Goal: Navigation & Orientation: Find specific page/section

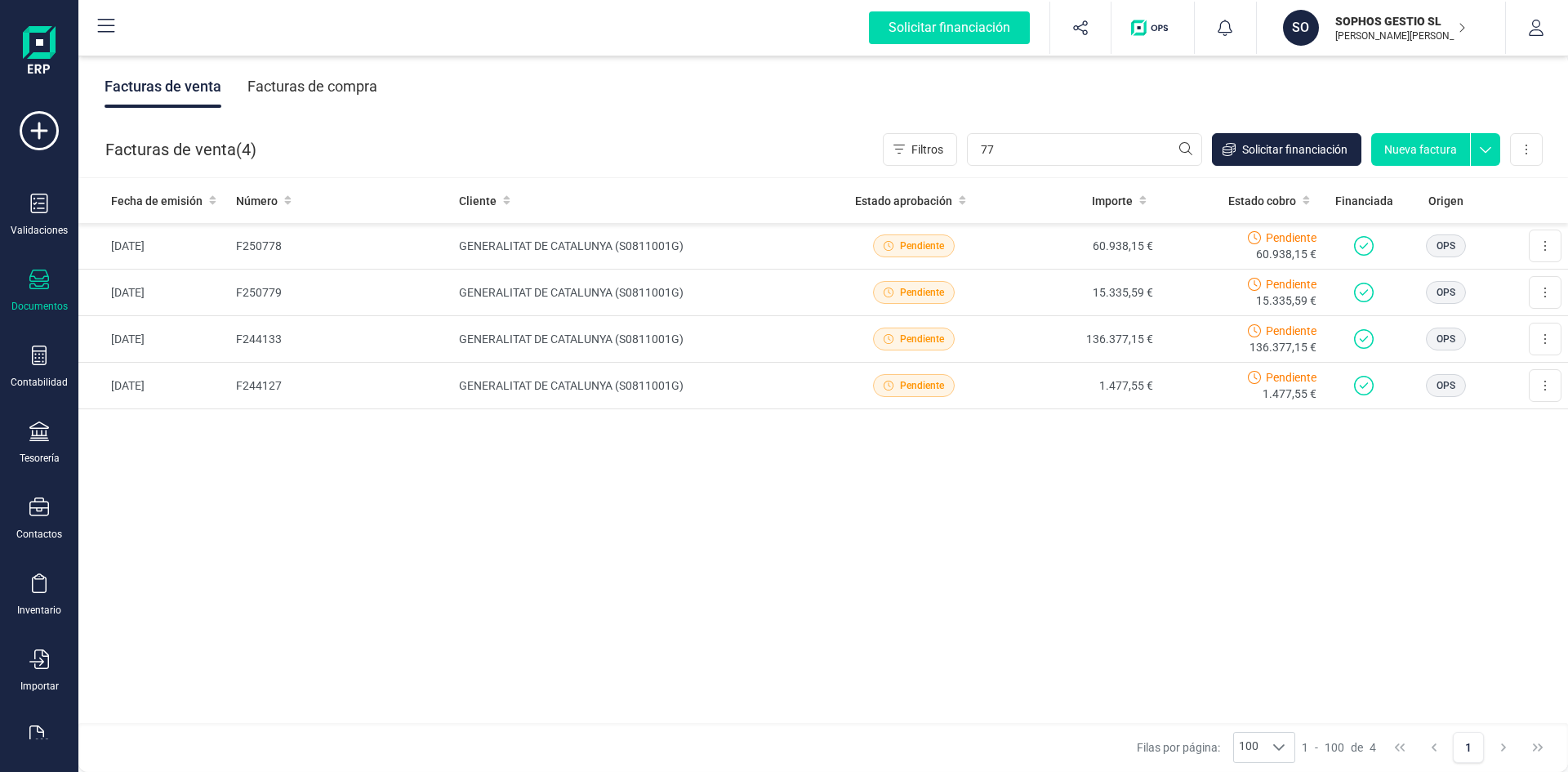
type input "7"
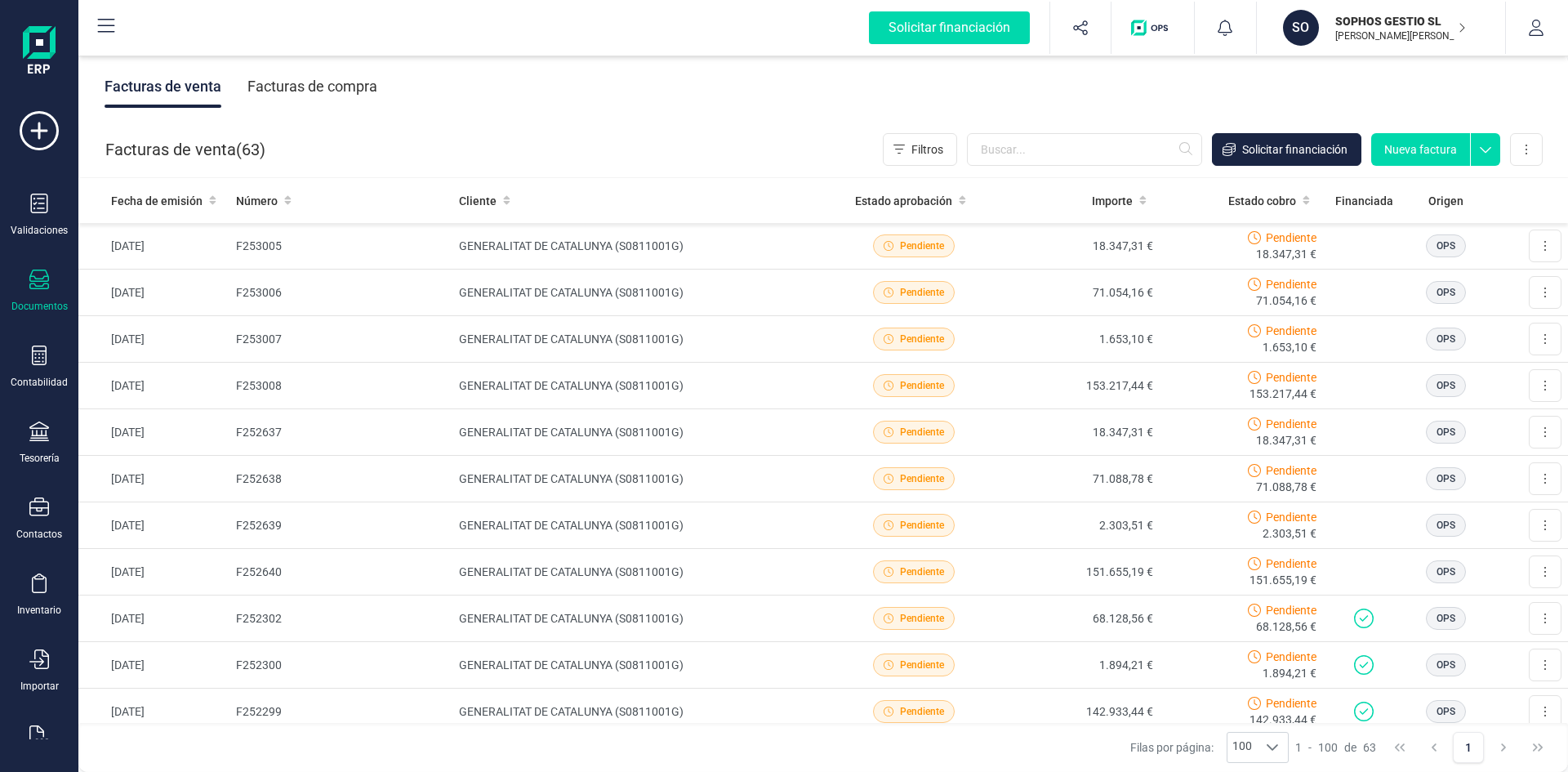
click at [298, 88] on div "Facturas de compra" at bounding box center [312, 87] width 130 height 43
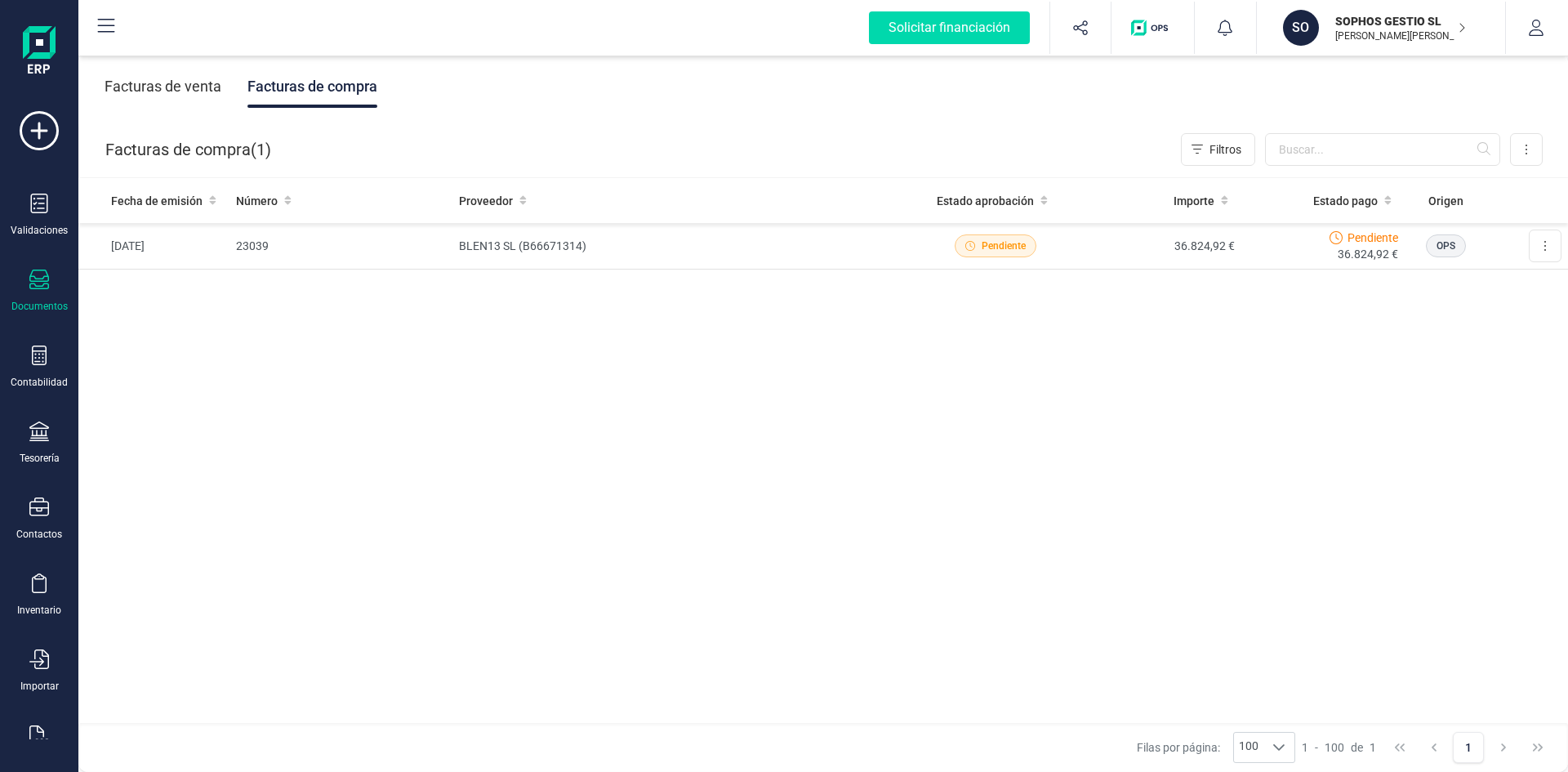
click at [162, 88] on div "Facturas de venta" at bounding box center [162, 87] width 116 height 43
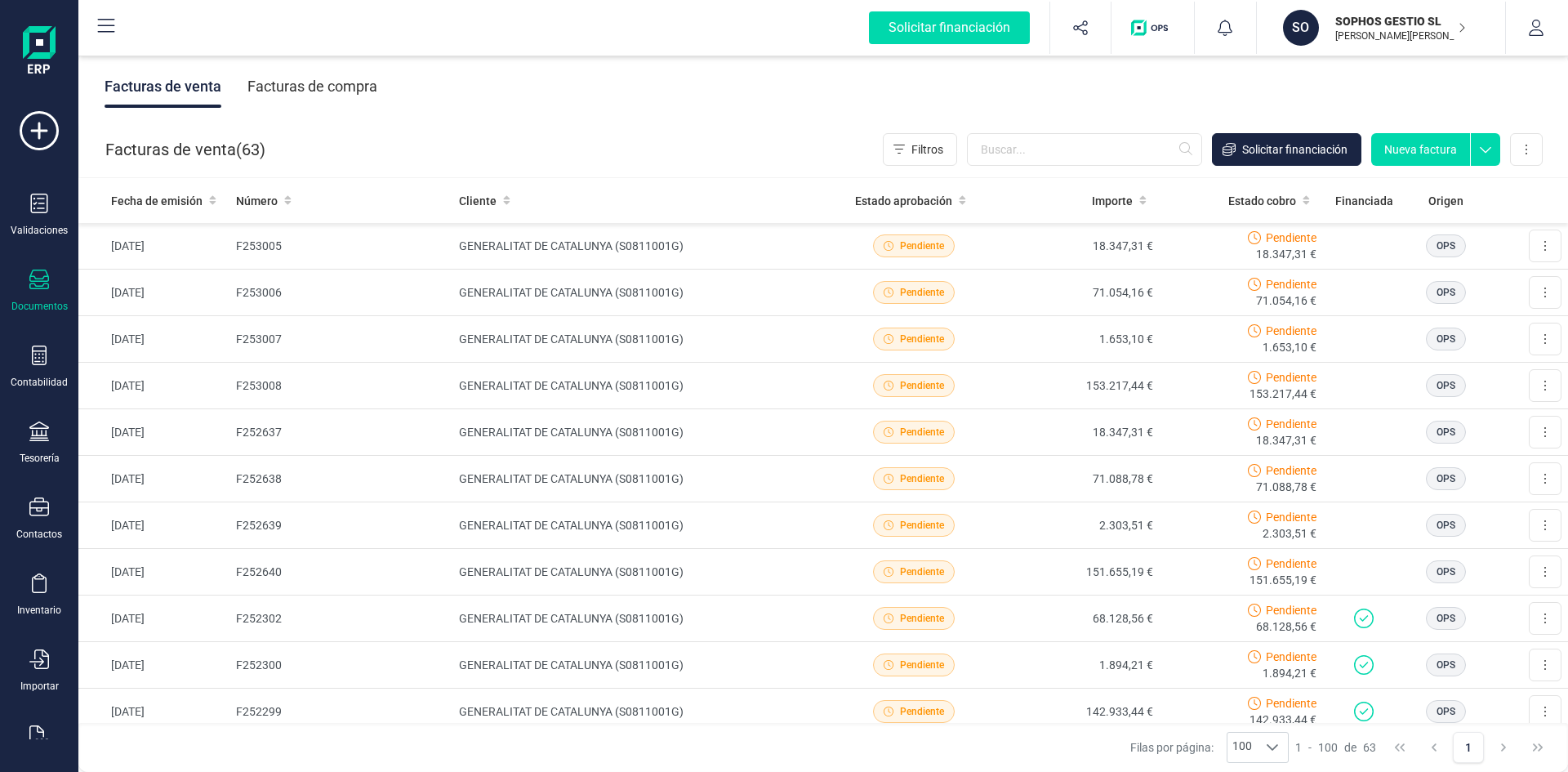
click at [1307, 32] on div "SO" at bounding box center [1300, 28] width 36 height 36
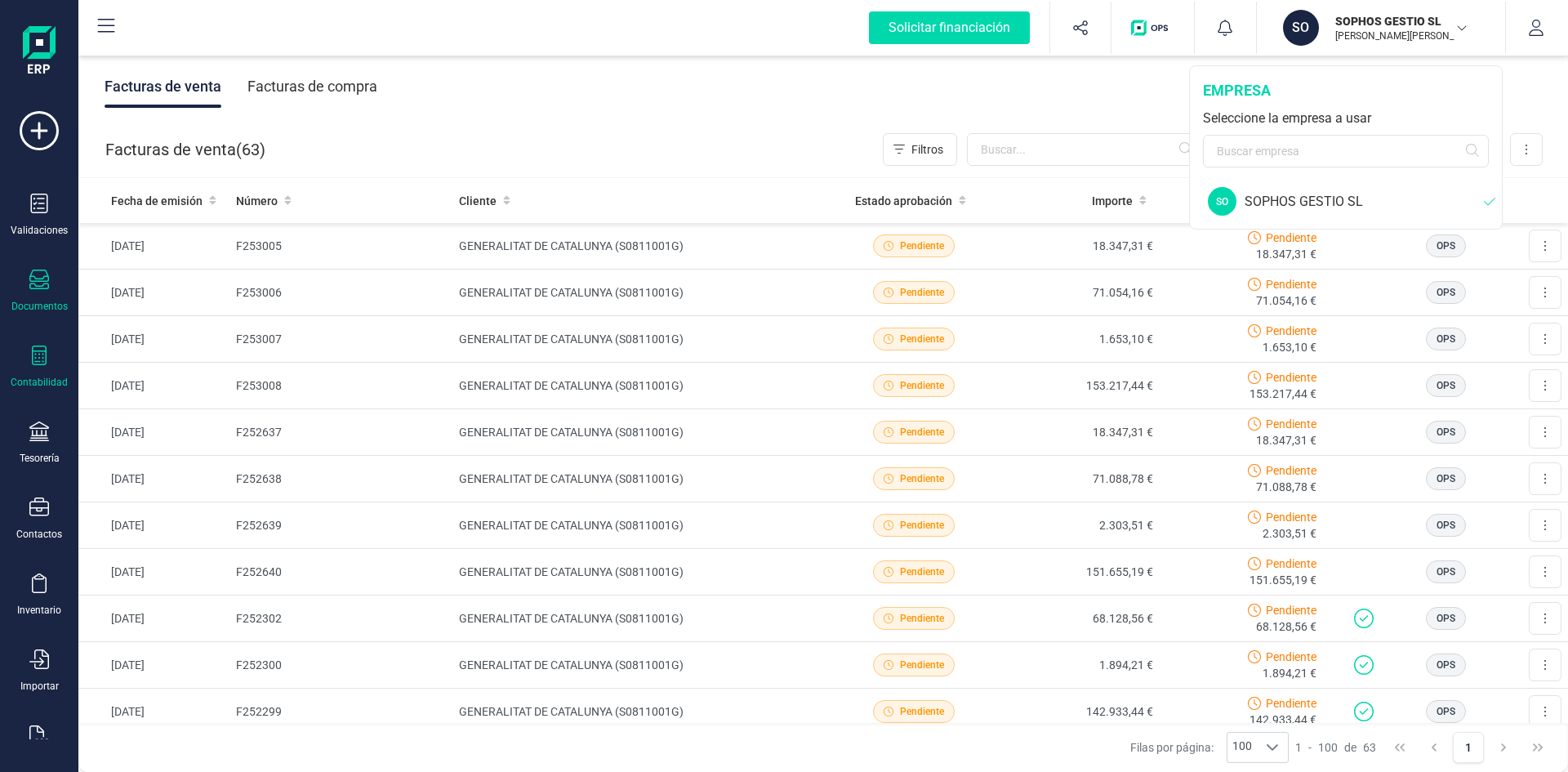
click at [37, 361] on icon at bounding box center [38, 355] width 14 height 20
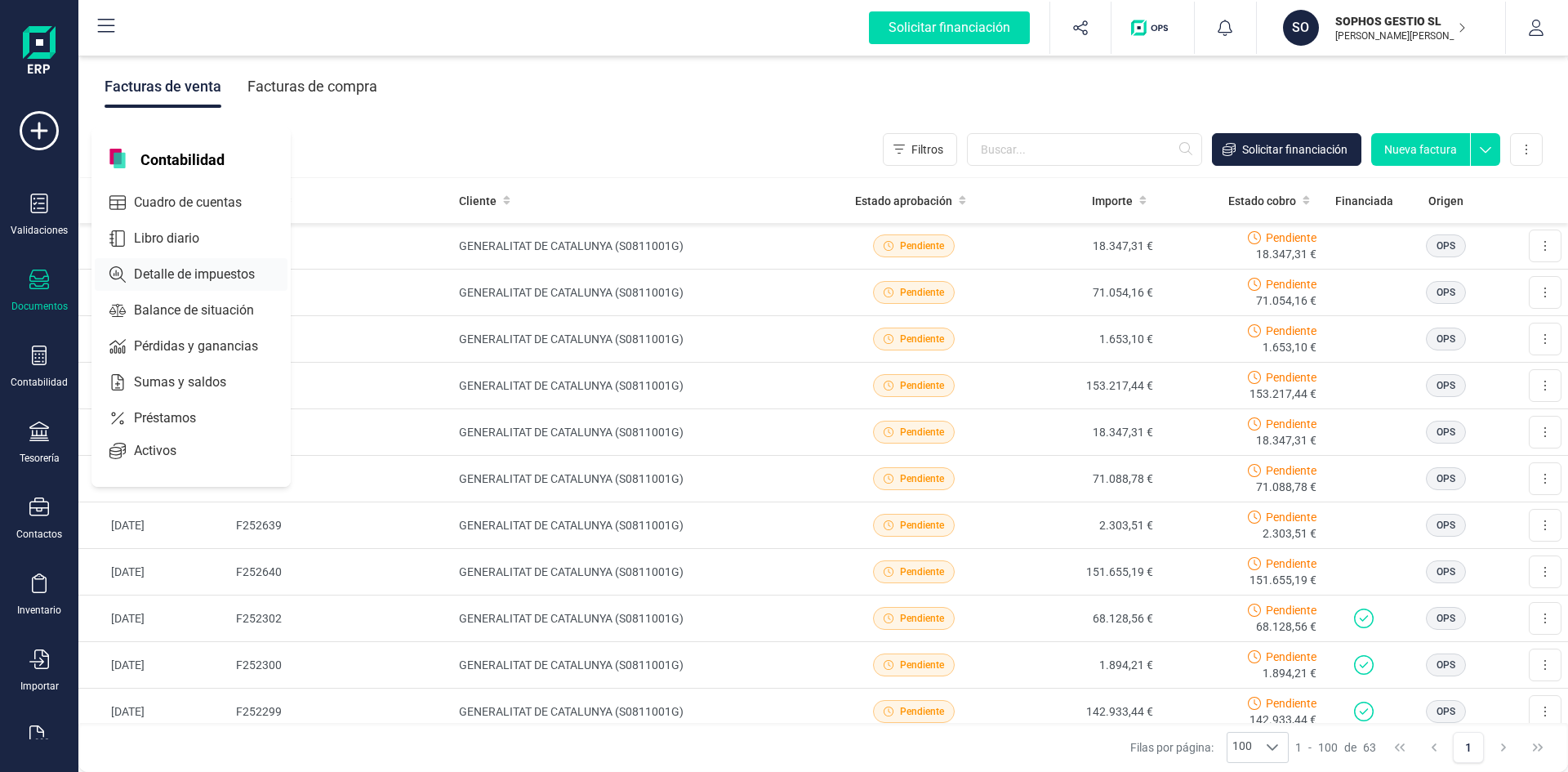
click at [187, 276] on span "Detalle de impuestos" at bounding box center [206, 274] width 156 height 20
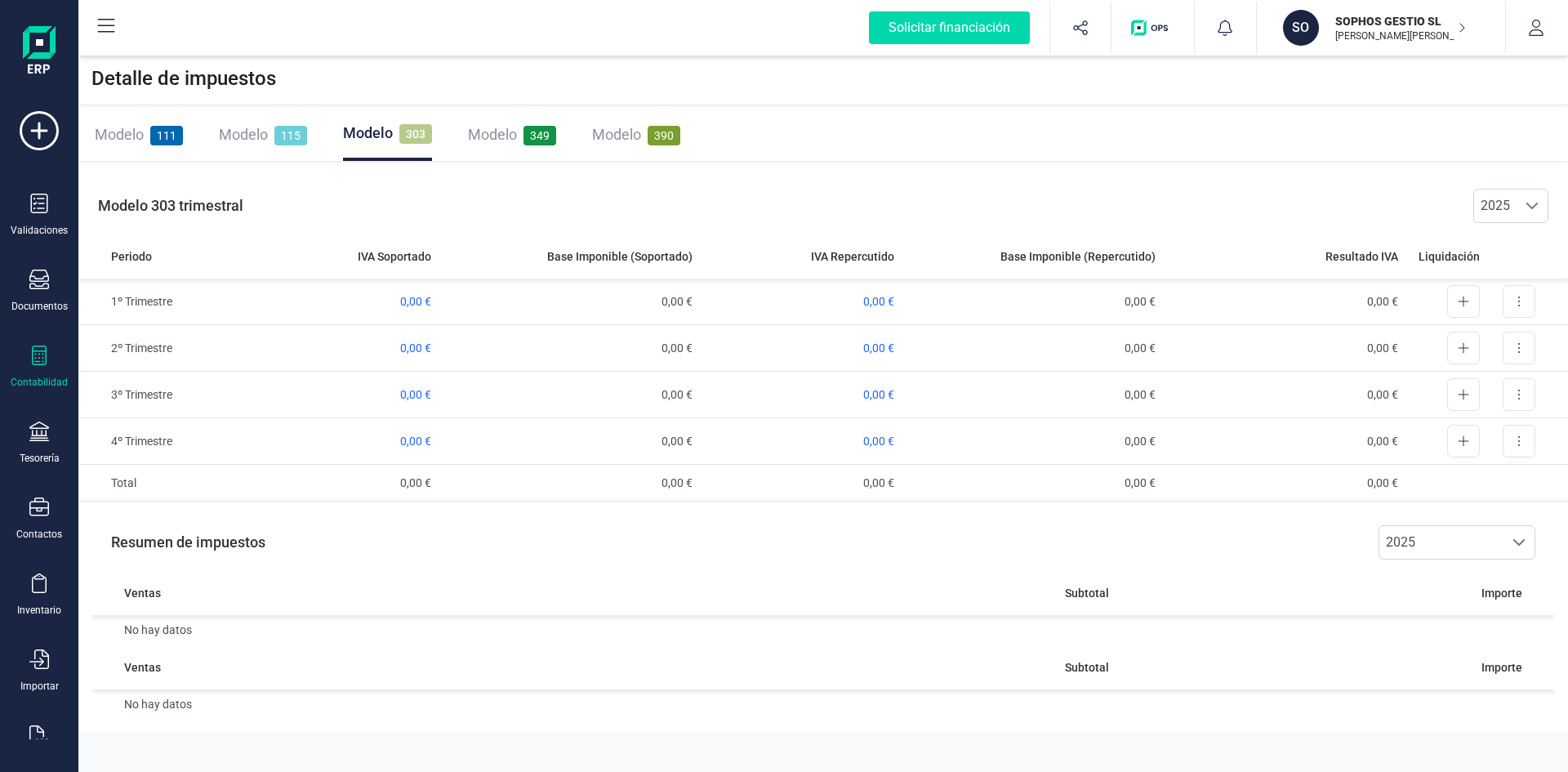
click at [156, 136] on span "111" at bounding box center [167, 135] width 32 height 20
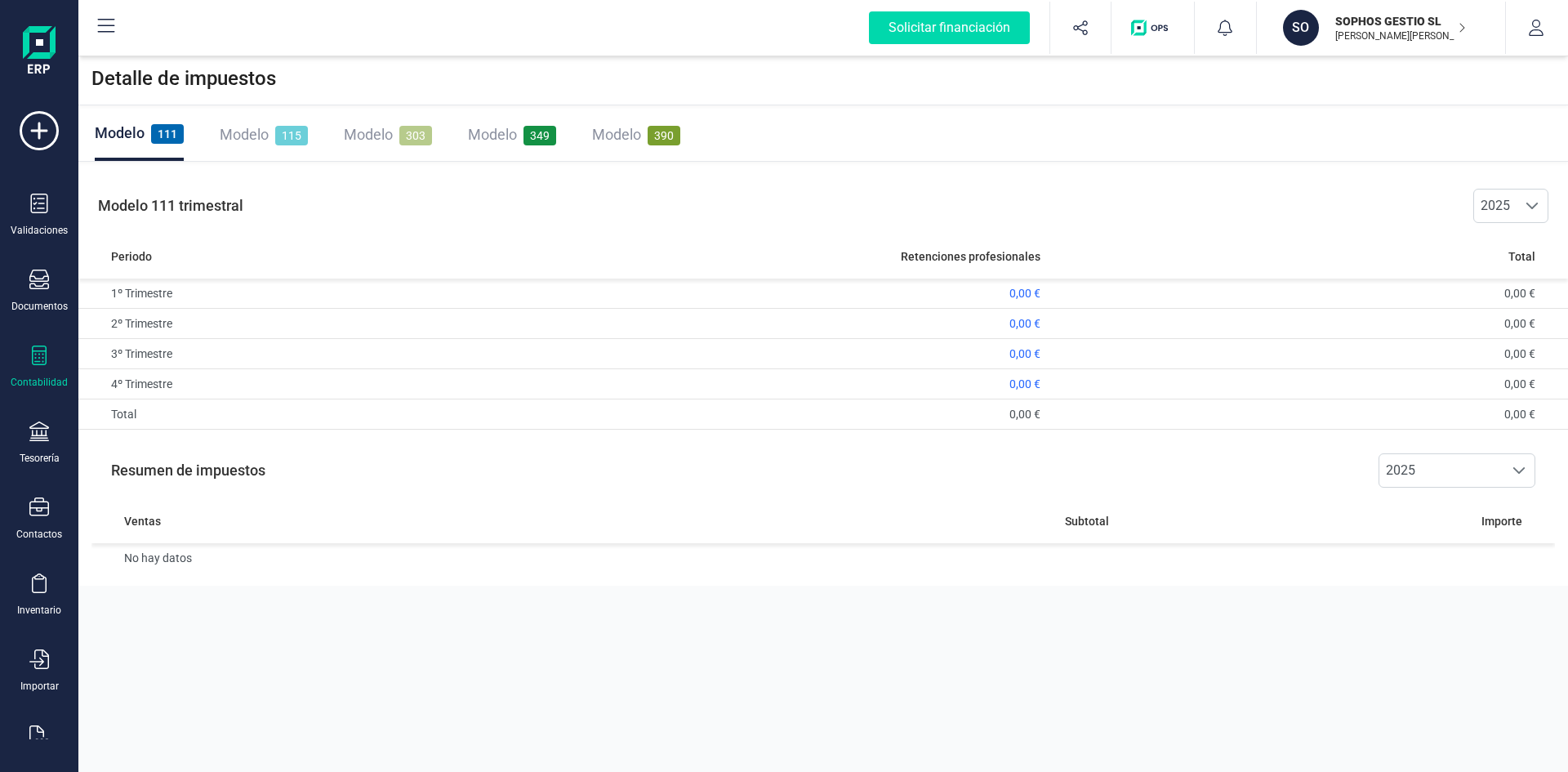
click at [281, 134] on span "115" at bounding box center [292, 135] width 32 height 20
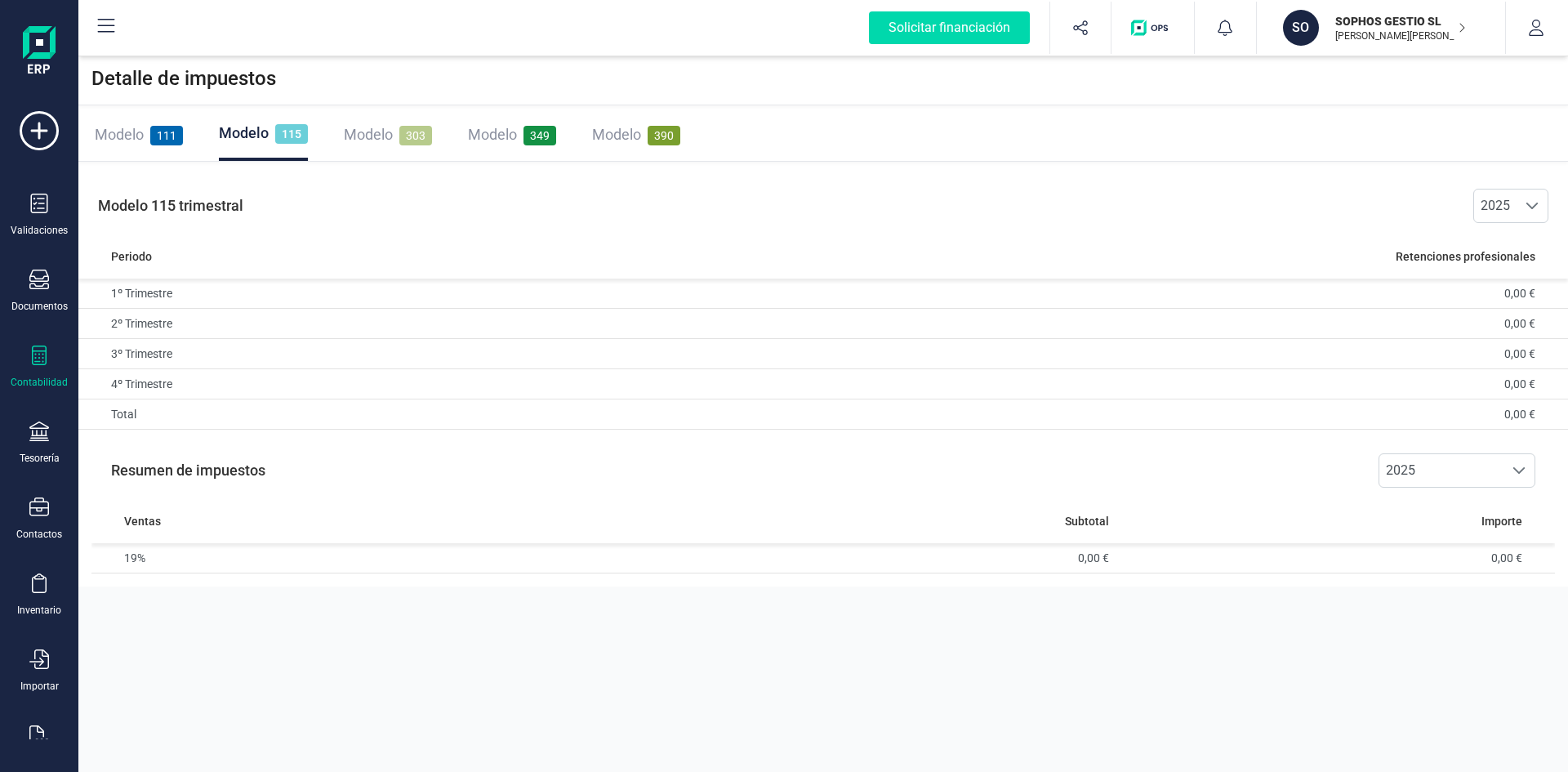
click at [37, 354] on icon at bounding box center [39, 355] width 20 height 20
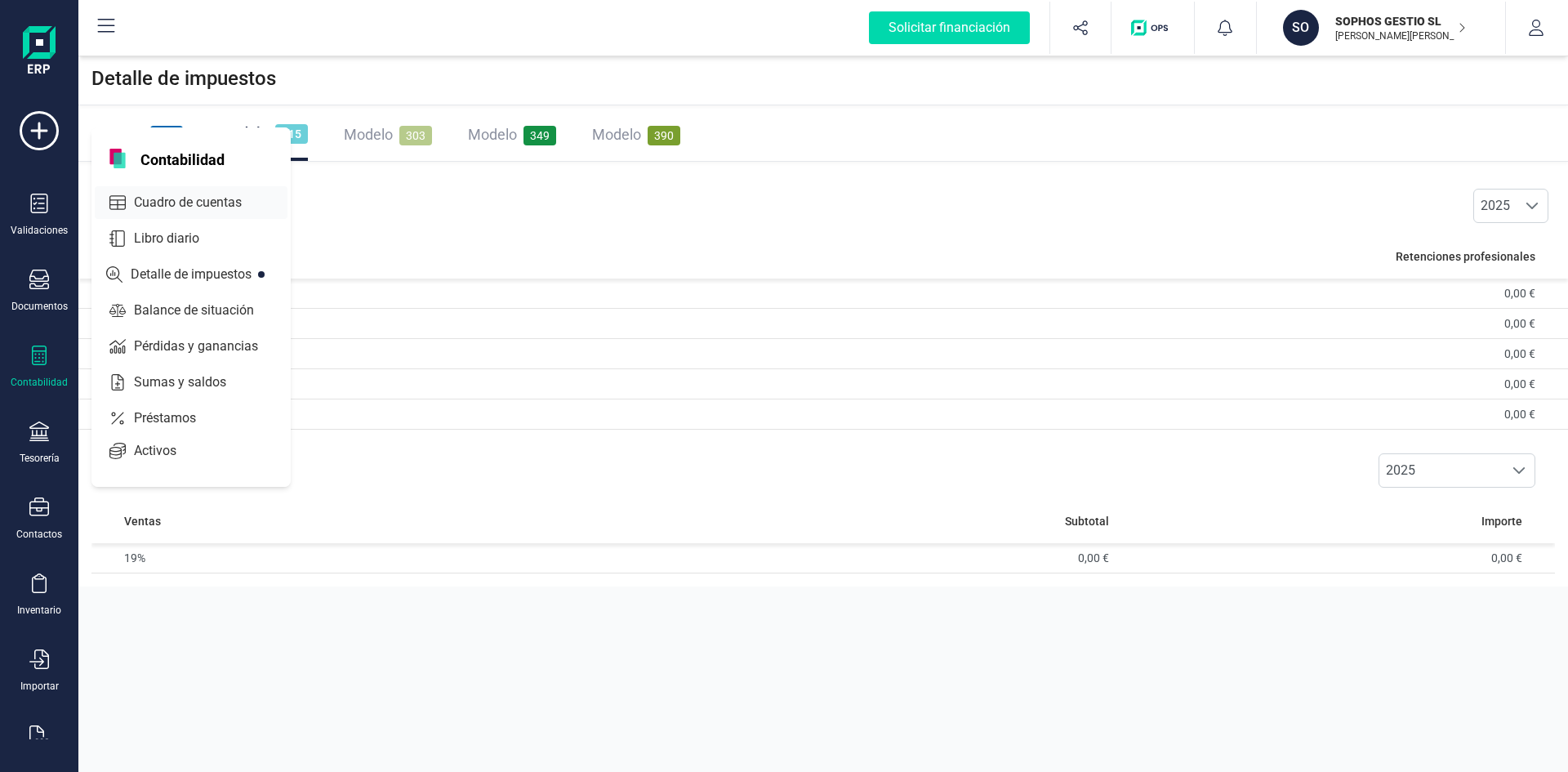
click at [190, 210] on span "Cuadro de cuentas" at bounding box center [199, 202] width 144 height 20
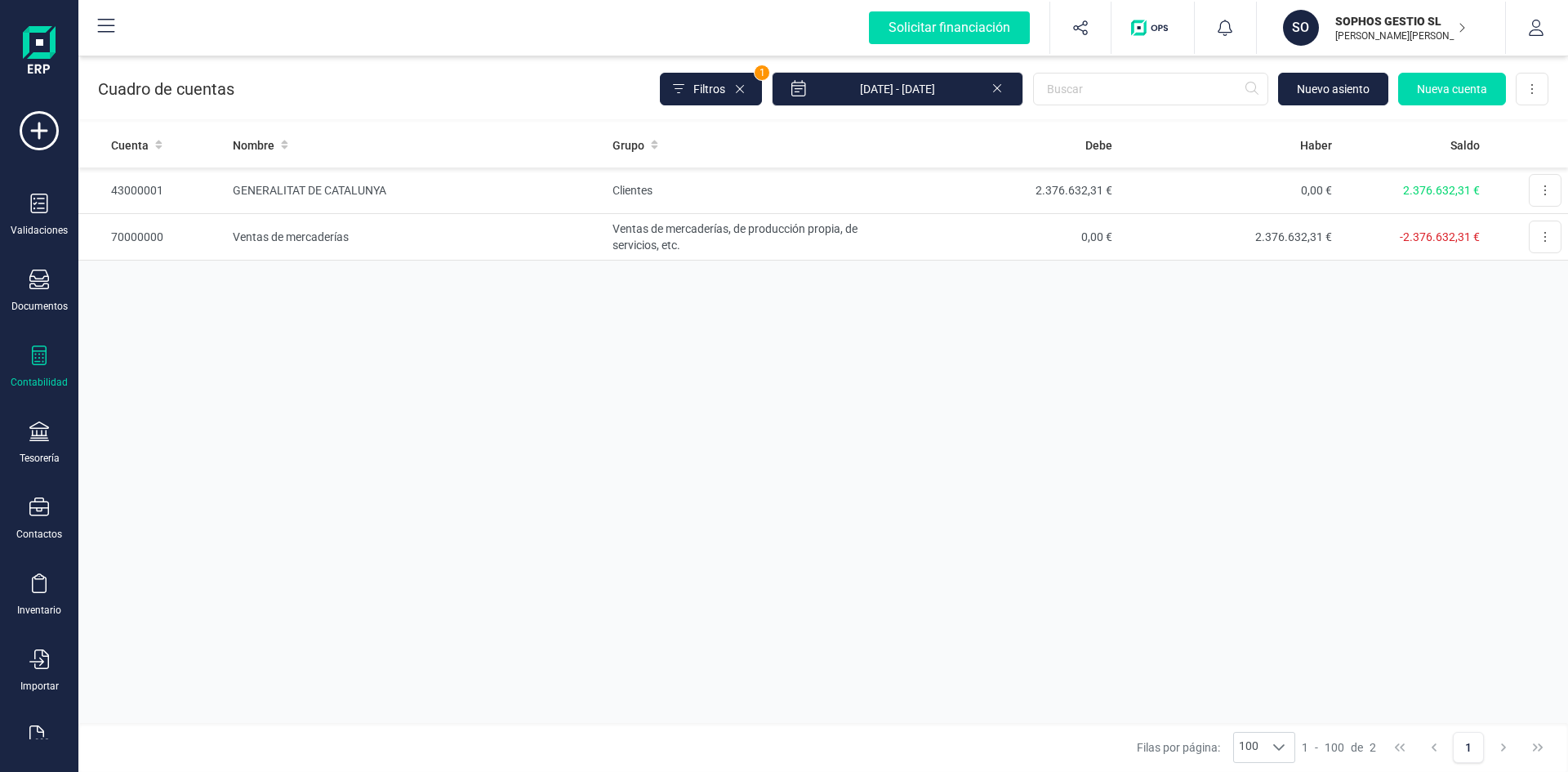
click at [41, 366] on div at bounding box center [39, 357] width 20 height 24
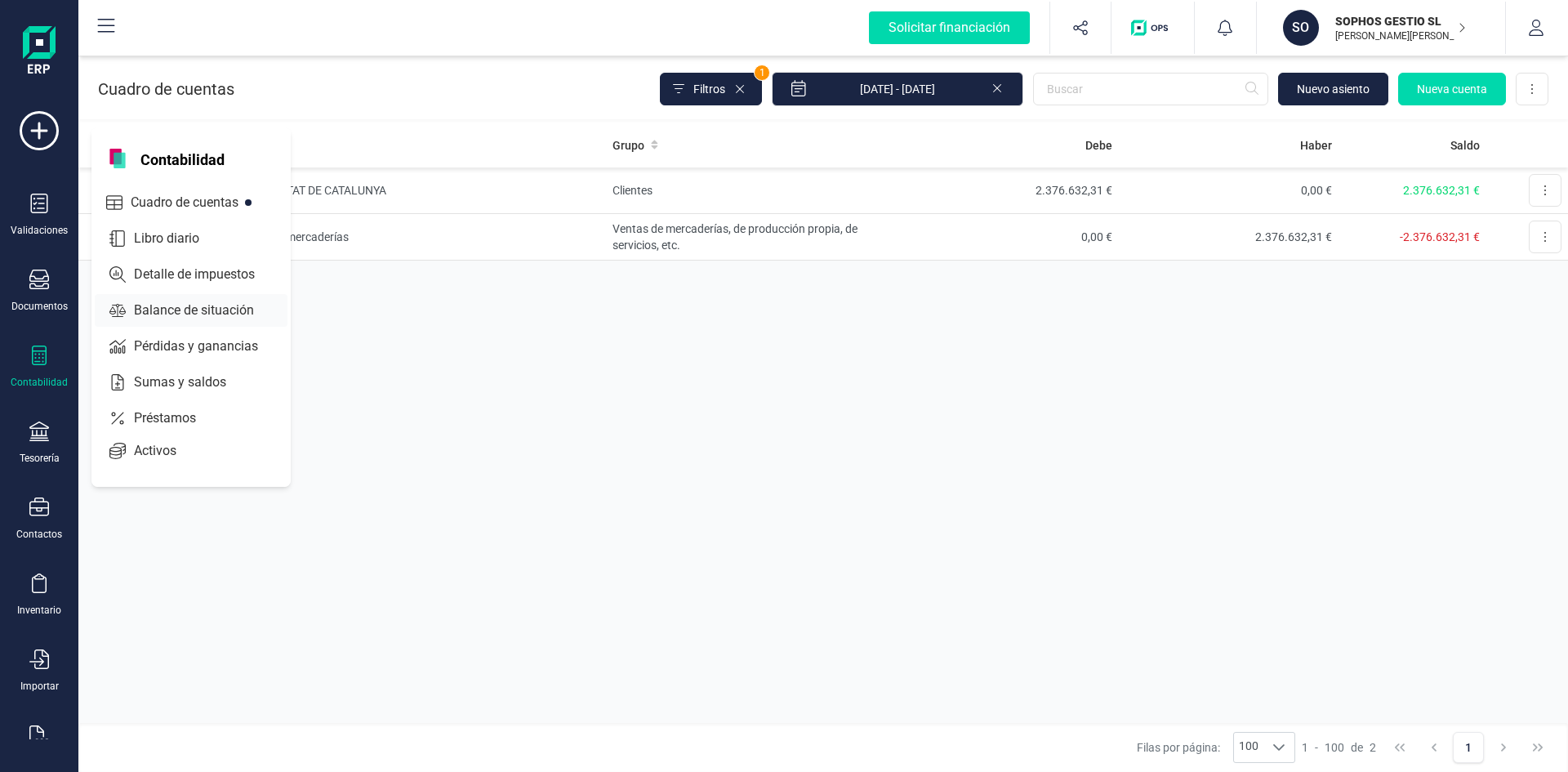
click at [178, 313] on span "Balance de situación" at bounding box center [206, 310] width 156 height 20
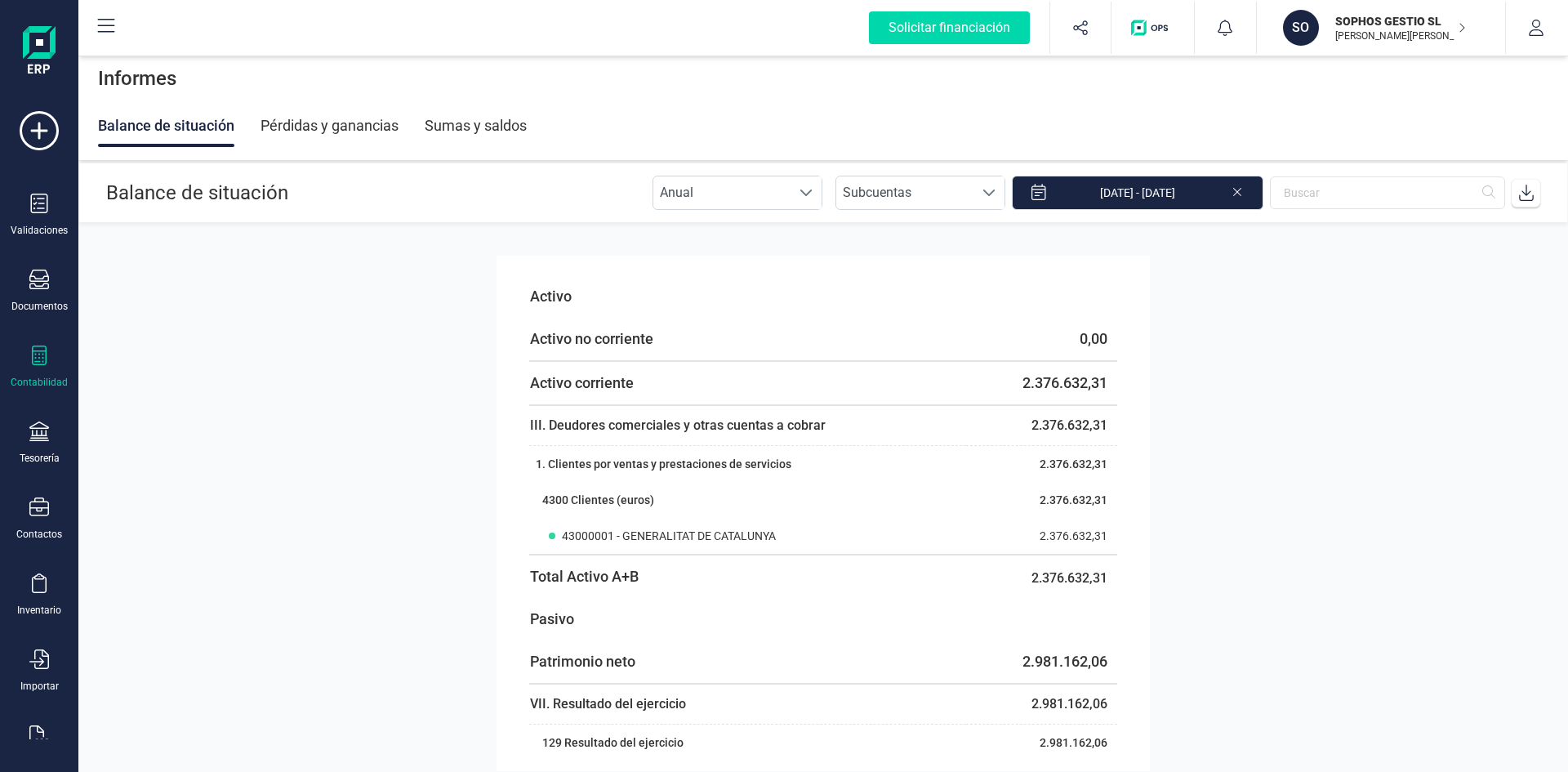
click at [50, 355] on div "Contabilidad" at bounding box center [39, 366] width 65 height 43
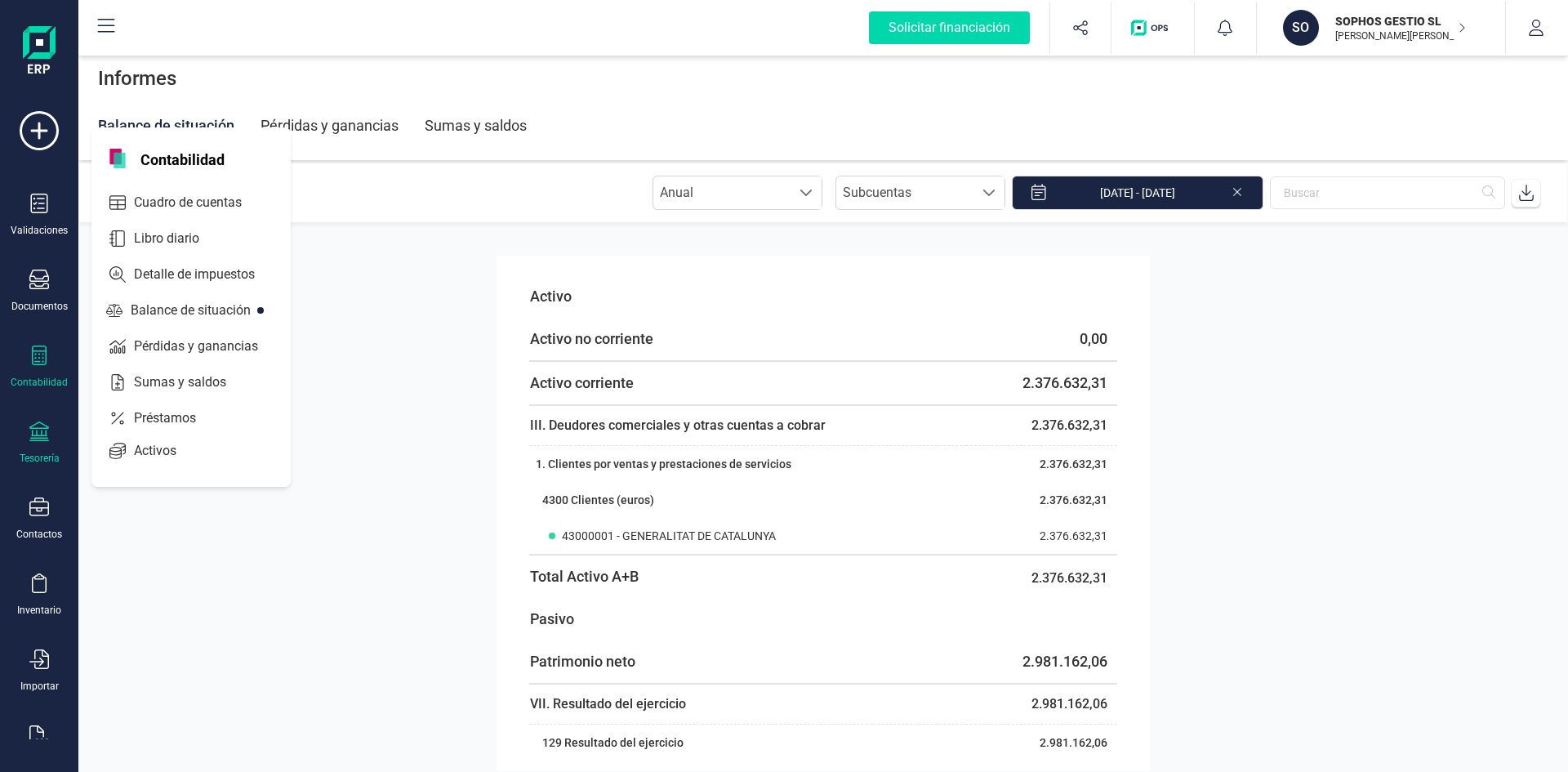
click at [42, 437] on icon at bounding box center [39, 431] width 20 height 20
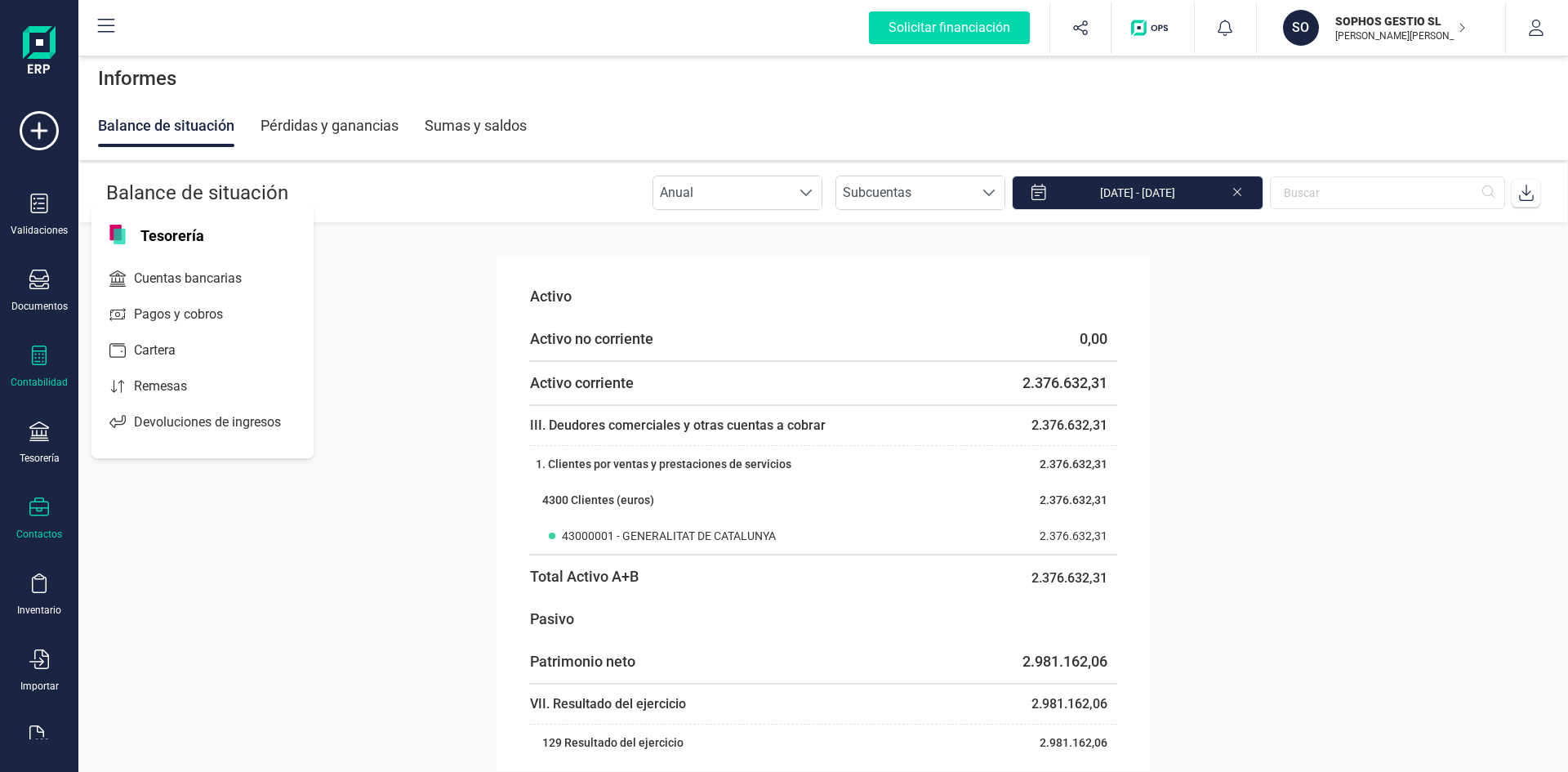
click at [34, 508] on icon at bounding box center [39, 507] width 20 height 19
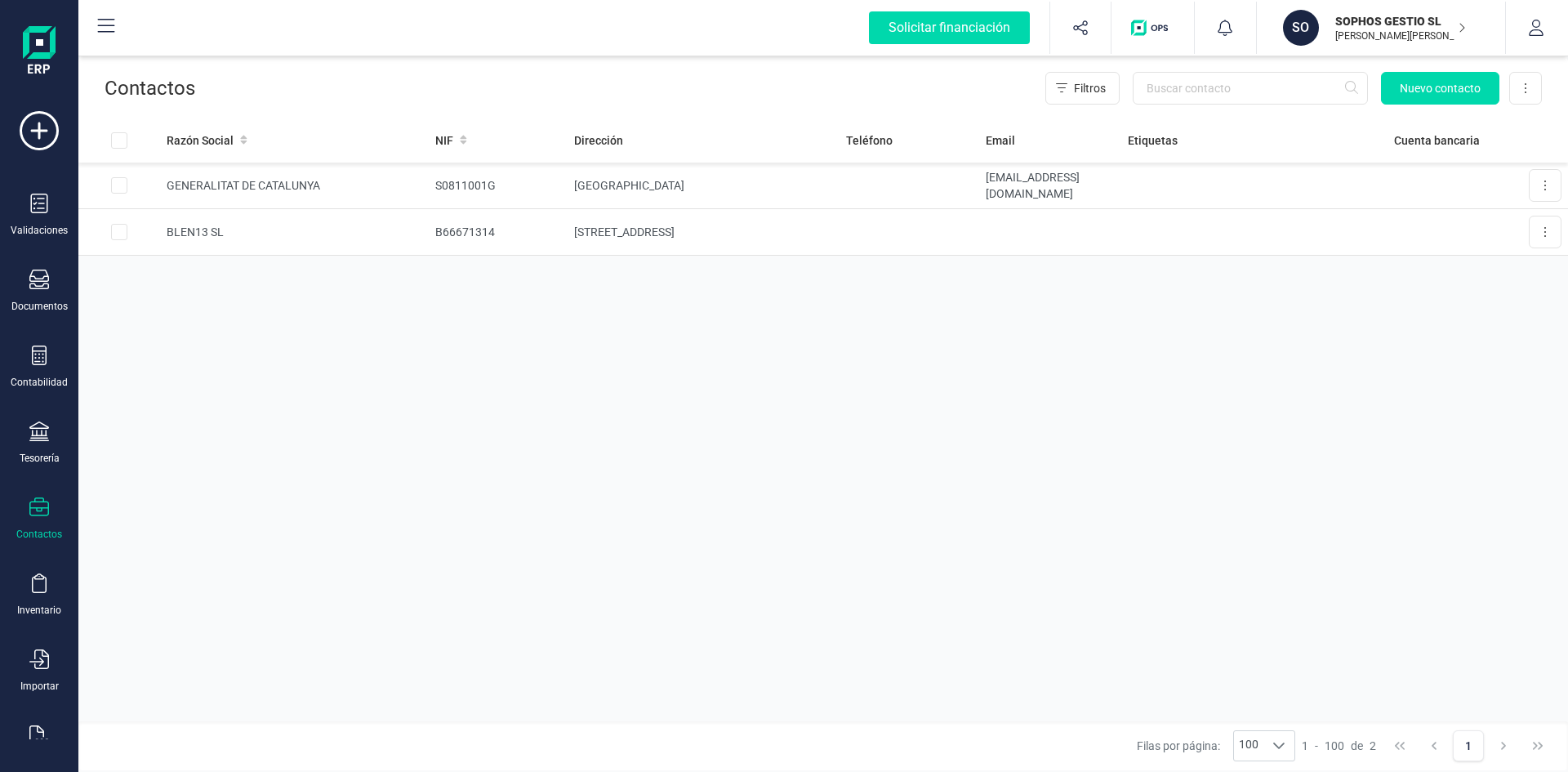
click at [45, 573] on div "Validaciones Documentos Documentos Presupuestos Pedidos Albaranes Facturas Fact…" at bounding box center [39, 446] width 65 height 671
click at [37, 591] on icon at bounding box center [39, 583] width 20 height 20
click at [145, 463] on span "Catálogos" at bounding box center [174, 466] width 94 height 20
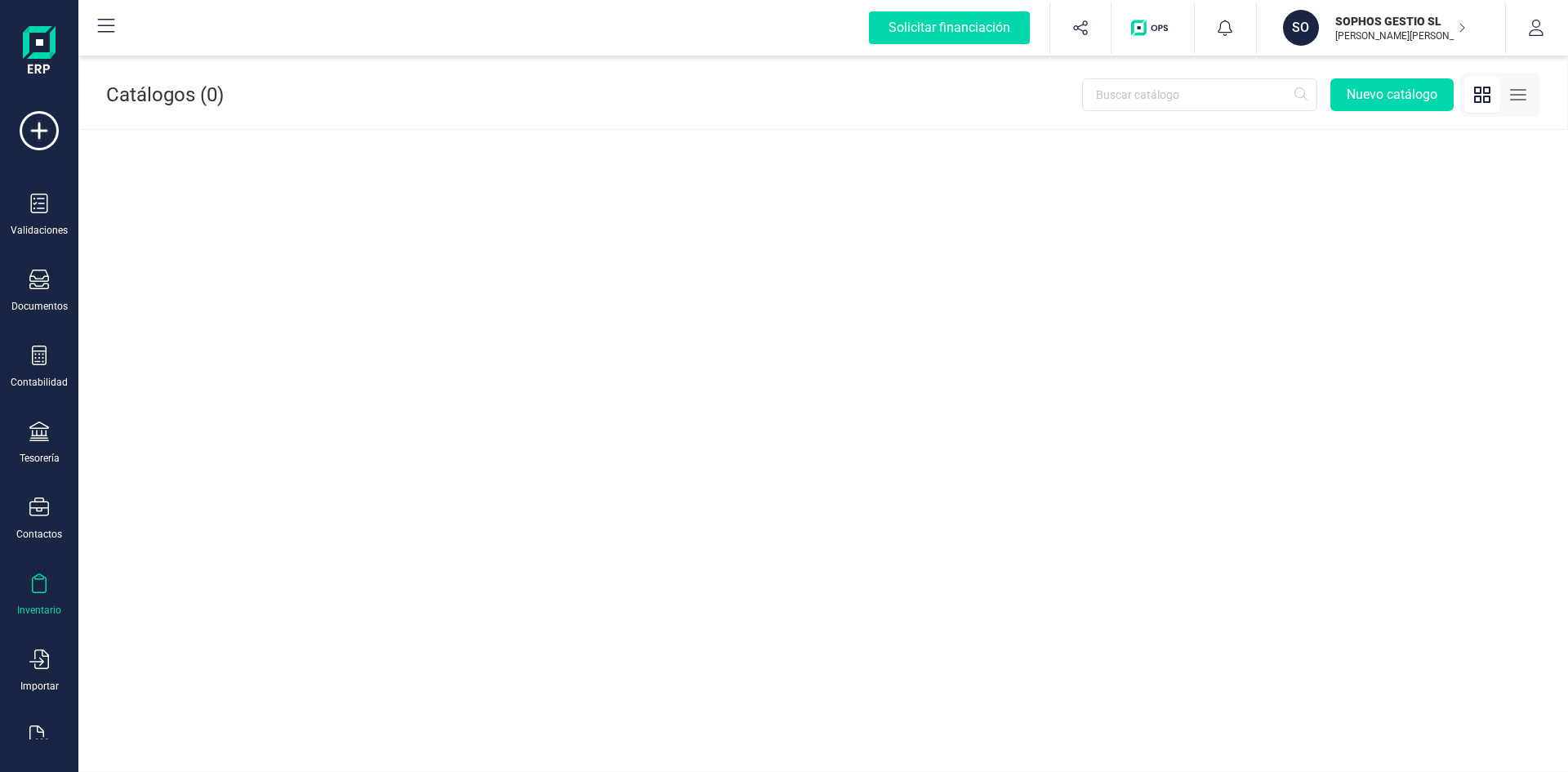
click at [37, 599] on div "Inventario" at bounding box center [39, 595] width 65 height 43
click at [138, 498] on span "Categorías" at bounding box center [176, 502] width 98 height 20
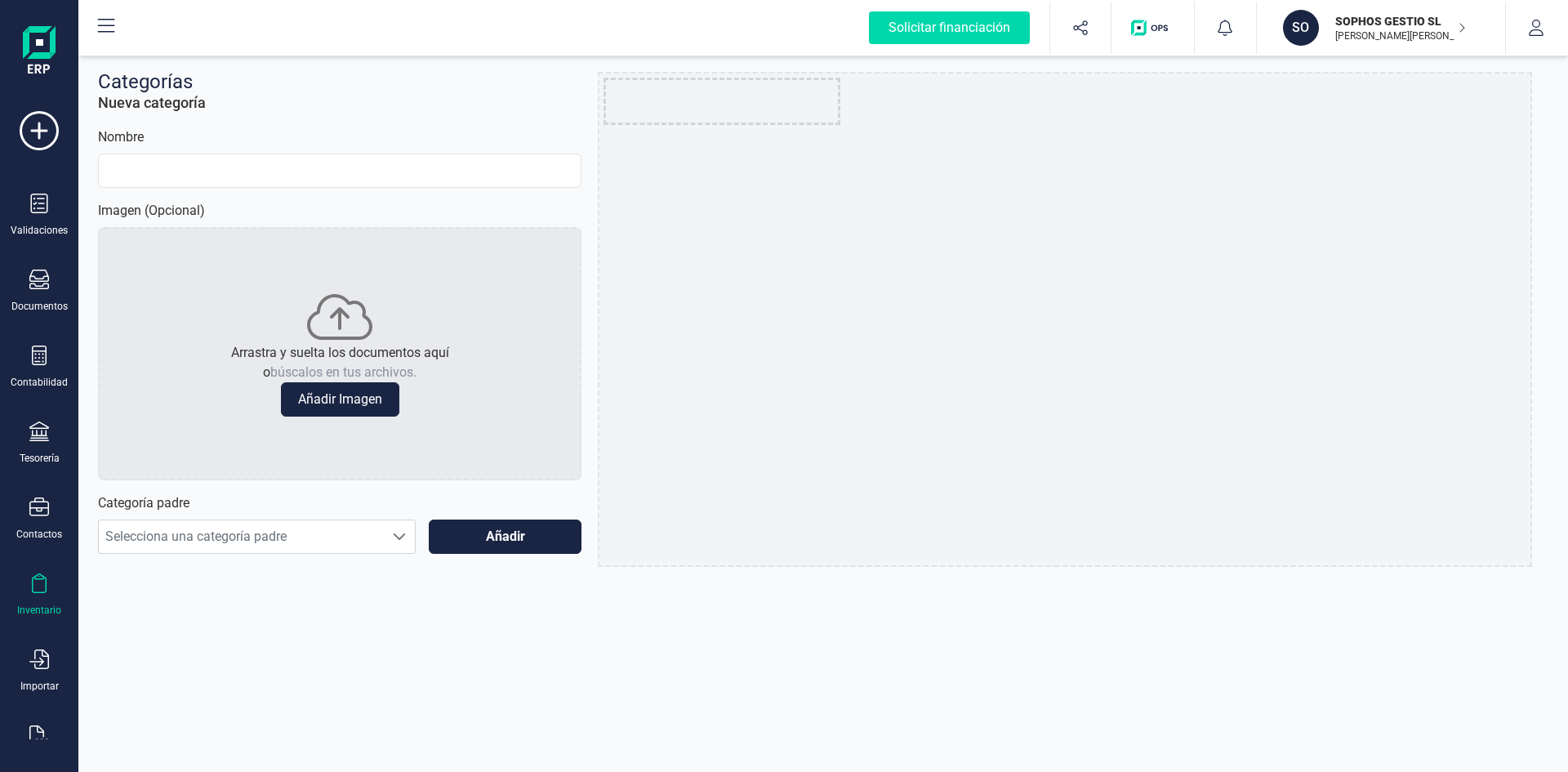
click at [31, 588] on icon at bounding box center [39, 583] width 20 height 20
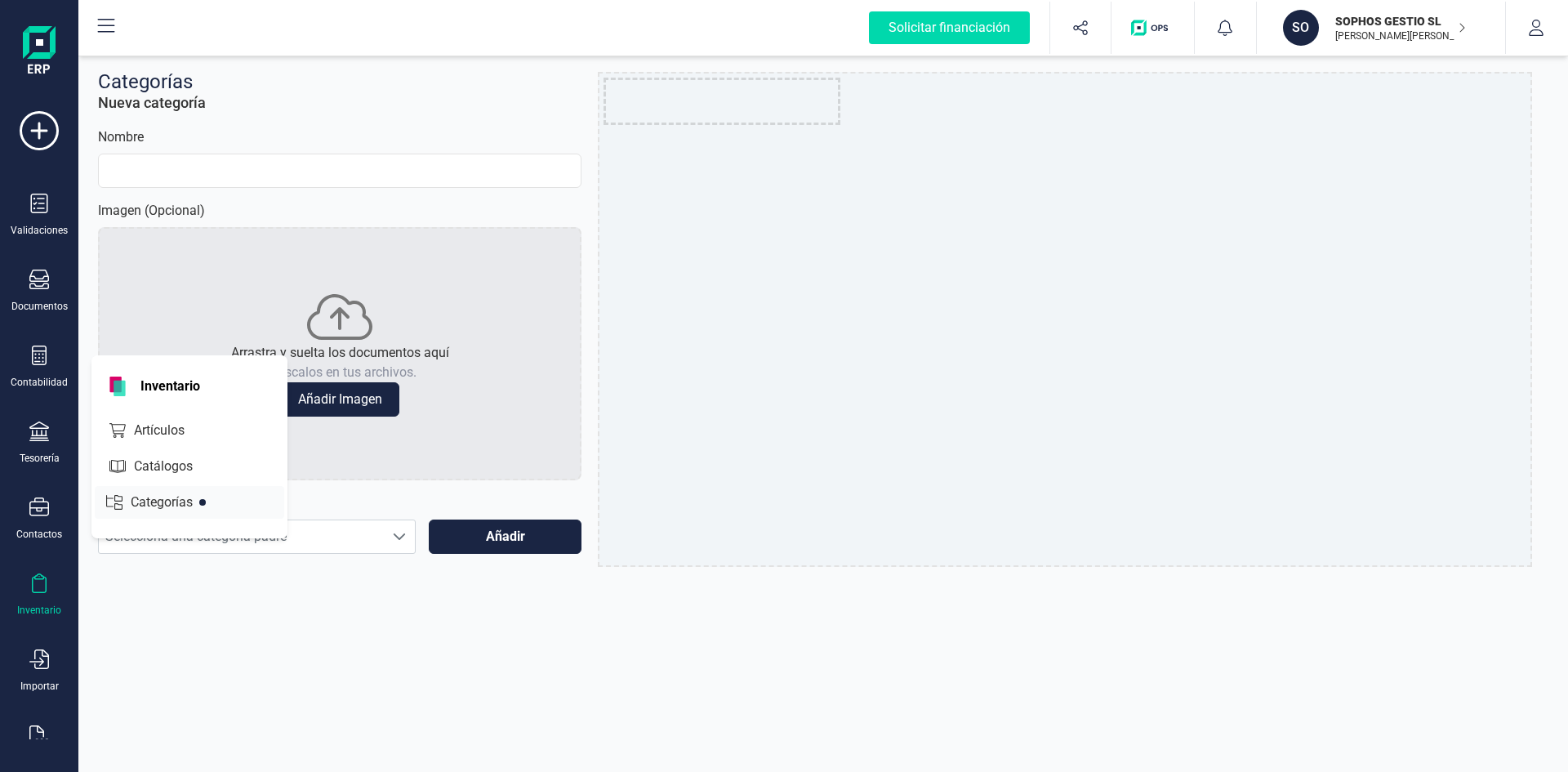
click at [135, 436] on span "Artículos" at bounding box center [171, 430] width 87 height 20
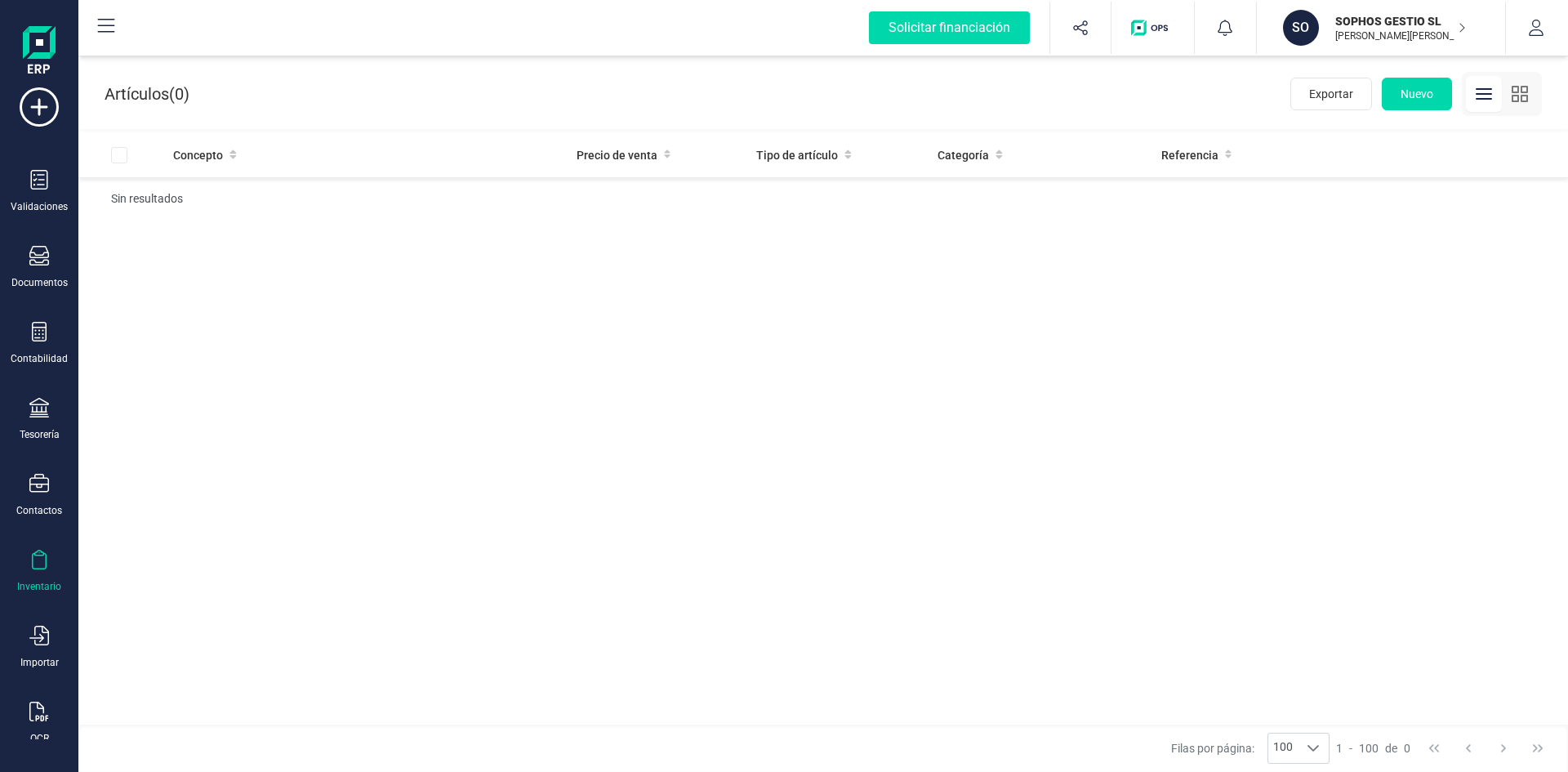
scroll to position [43, 0]
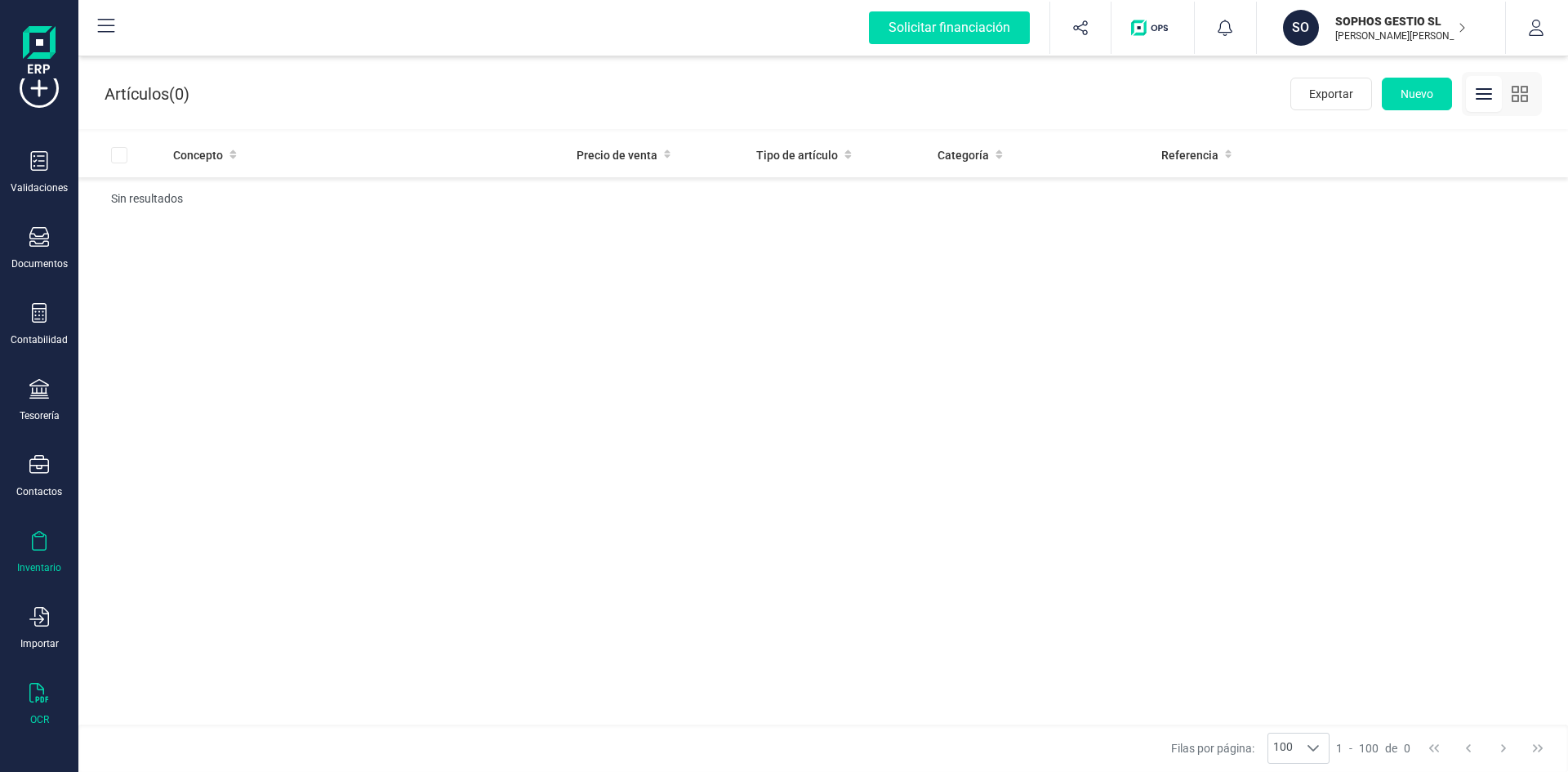
click at [46, 701] on icon at bounding box center [39, 692] width 19 height 20
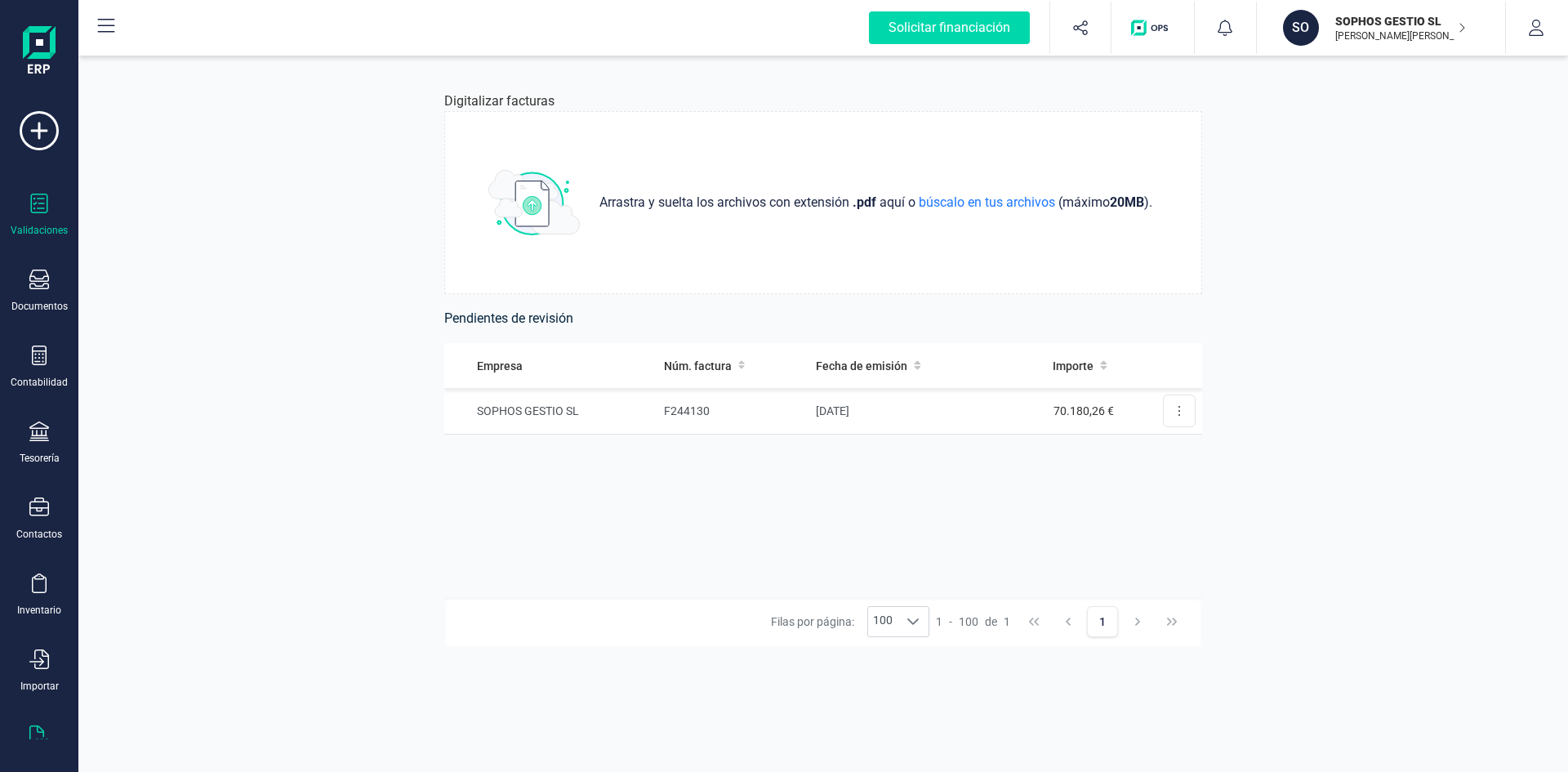
click at [37, 203] on icon at bounding box center [39, 203] width 20 height 20
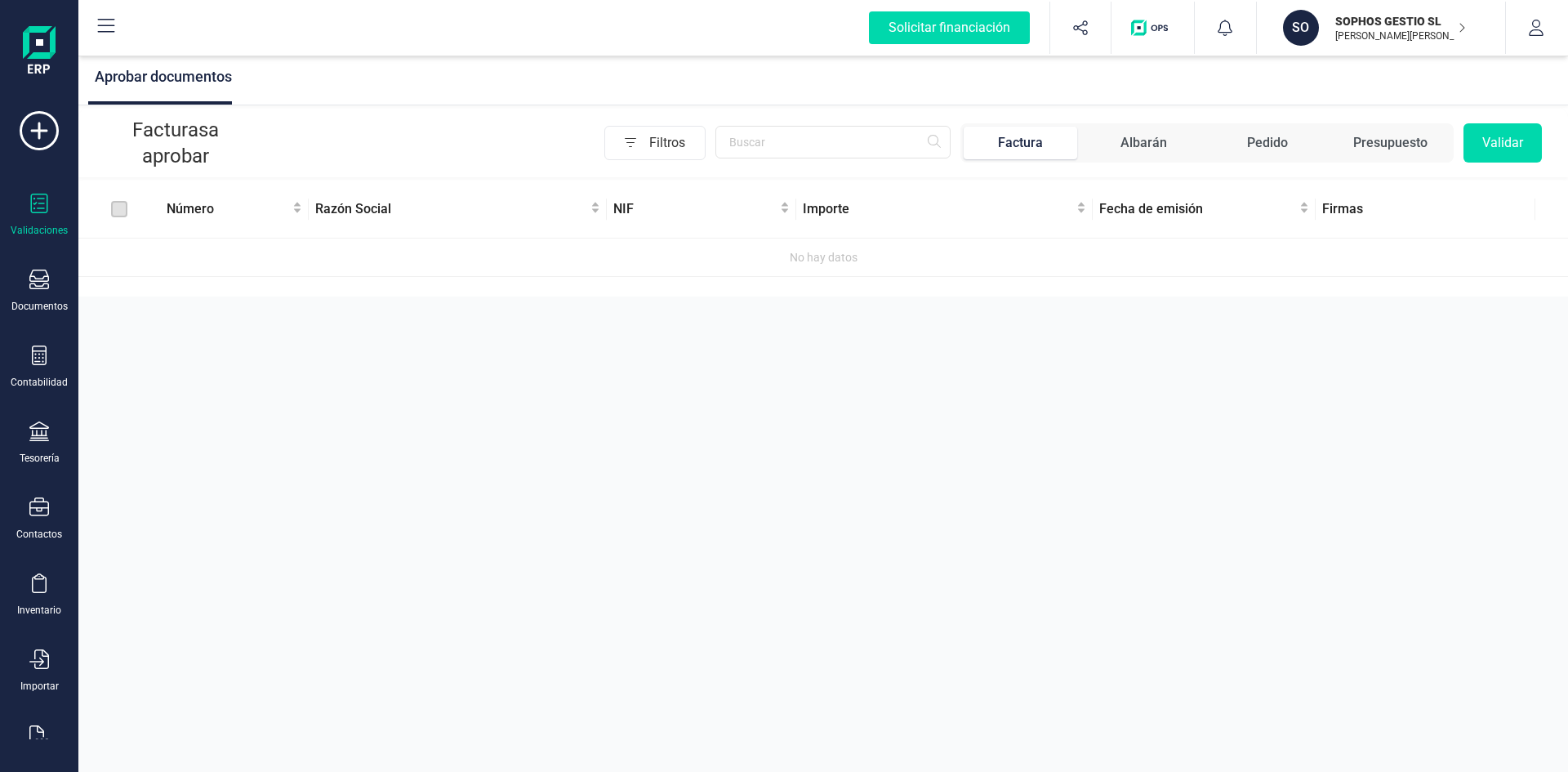
click at [1135, 156] on span "Albarán" at bounding box center [1144, 143] width 114 height 32
click at [1261, 140] on div "Pedido" at bounding box center [1267, 143] width 41 height 20
click at [1356, 135] on div "Presupuesto" at bounding box center [1390, 143] width 74 height 20
click at [1241, 141] on span "Pedido" at bounding box center [1267, 143] width 114 height 32
click at [1156, 136] on div "Albarán" at bounding box center [1143, 143] width 47 height 20
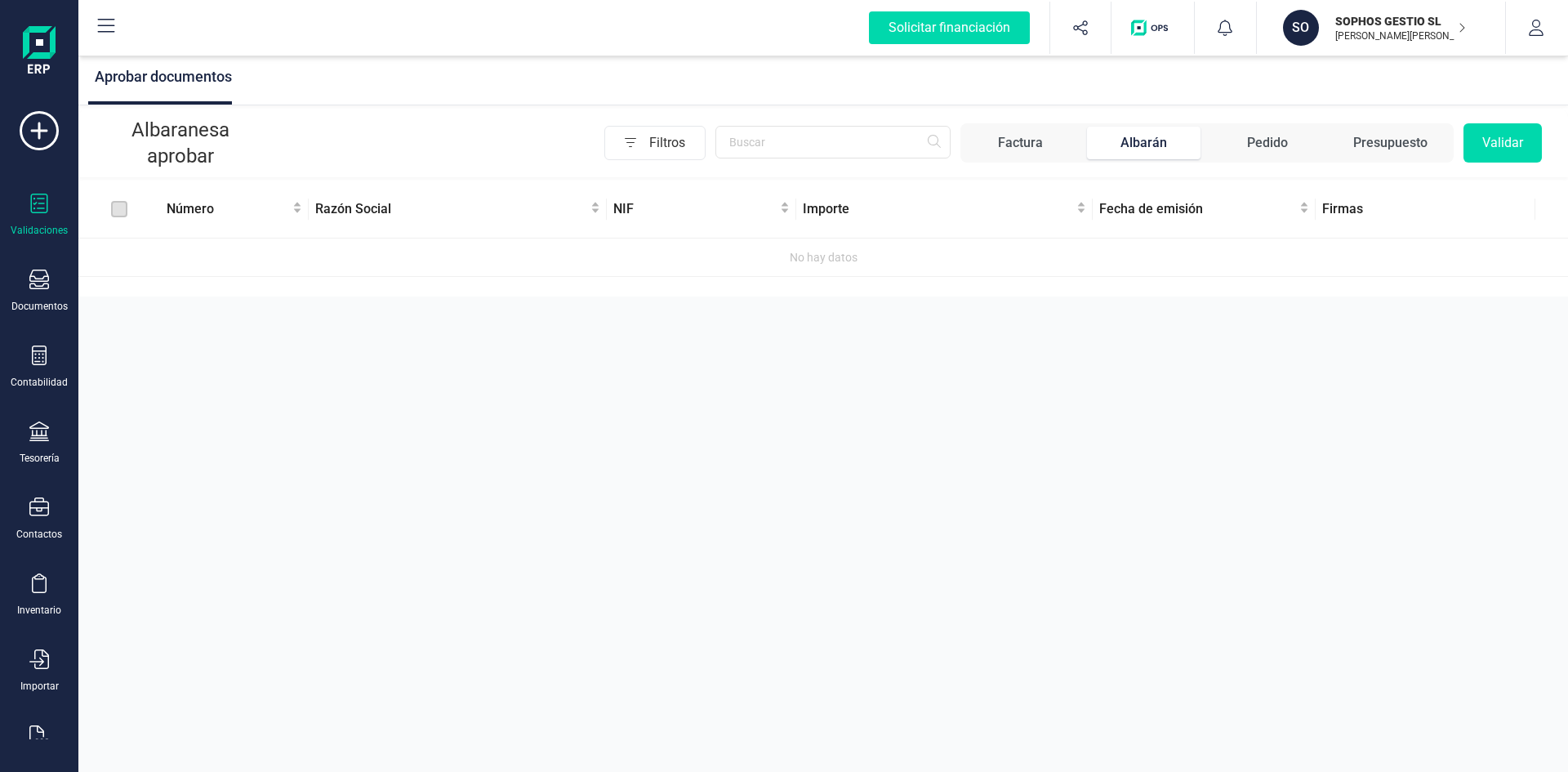
click at [1022, 150] on div "Factura" at bounding box center [1020, 143] width 45 height 20
click at [31, 282] on icon at bounding box center [39, 279] width 20 height 20
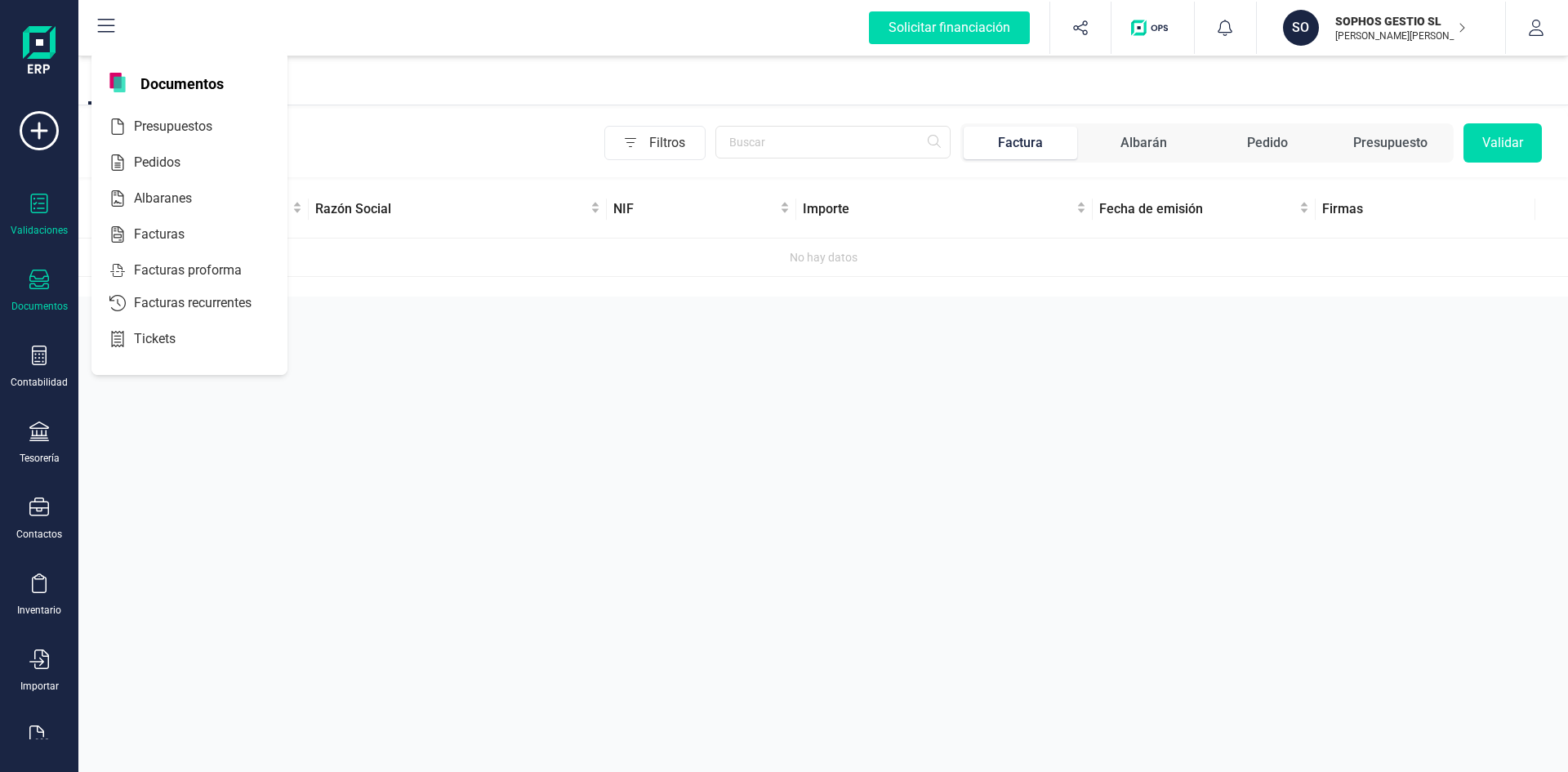
click at [31, 282] on icon at bounding box center [39, 279] width 20 height 20
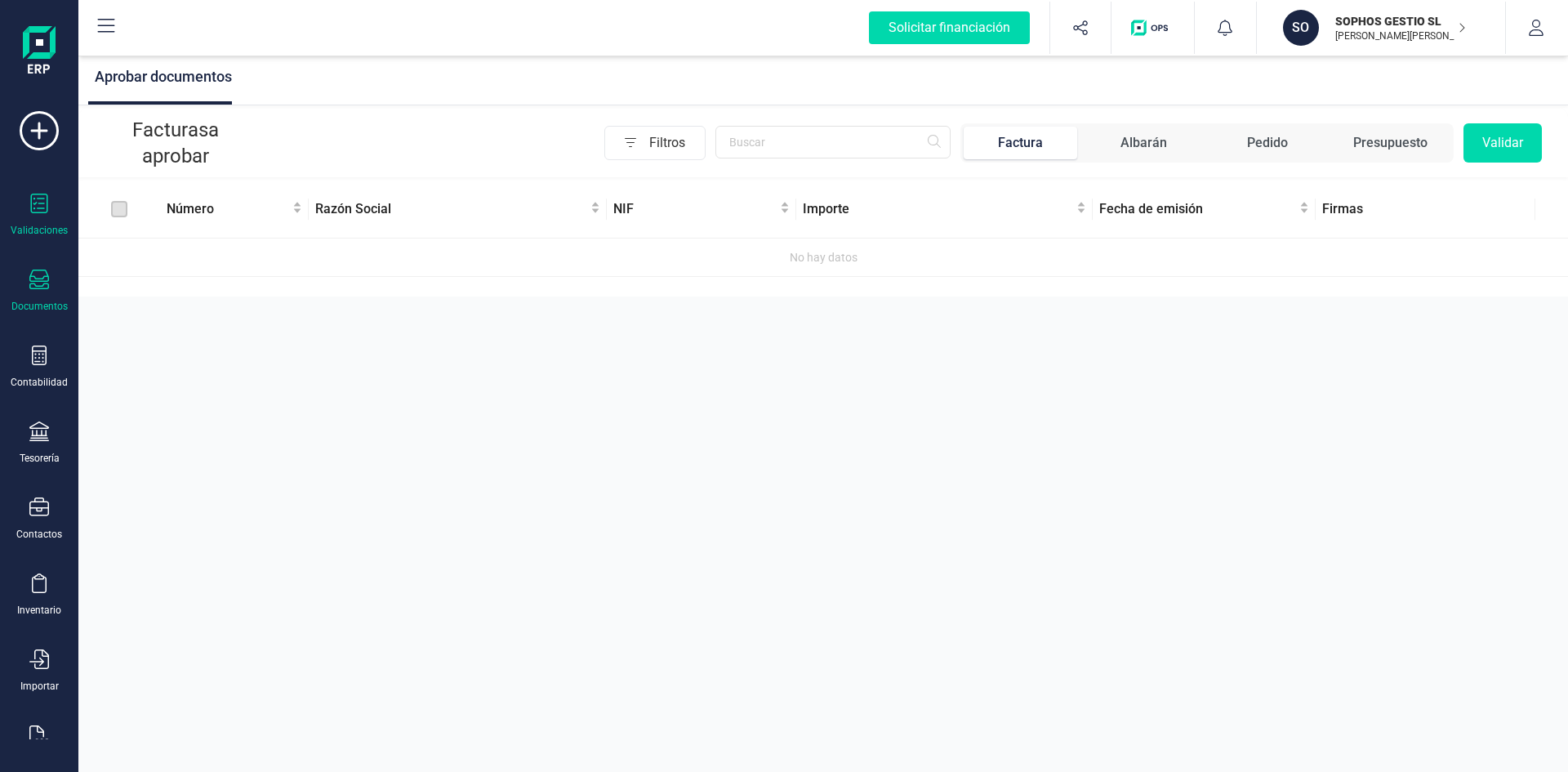
click at [31, 282] on icon at bounding box center [39, 279] width 20 height 20
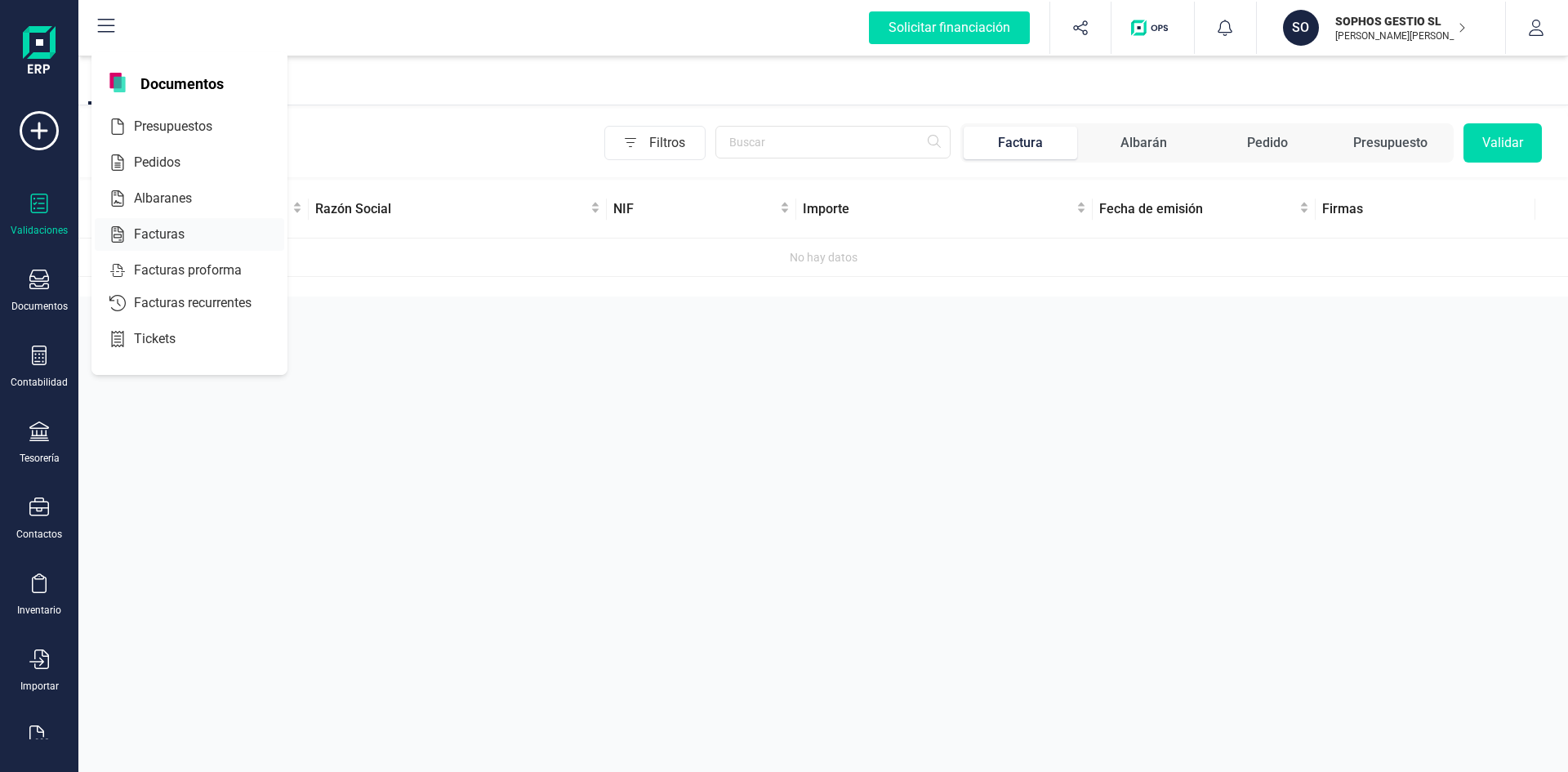
click at [172, 230] on span "Facturas" at bounding box center [171, 234] width 87 height 20
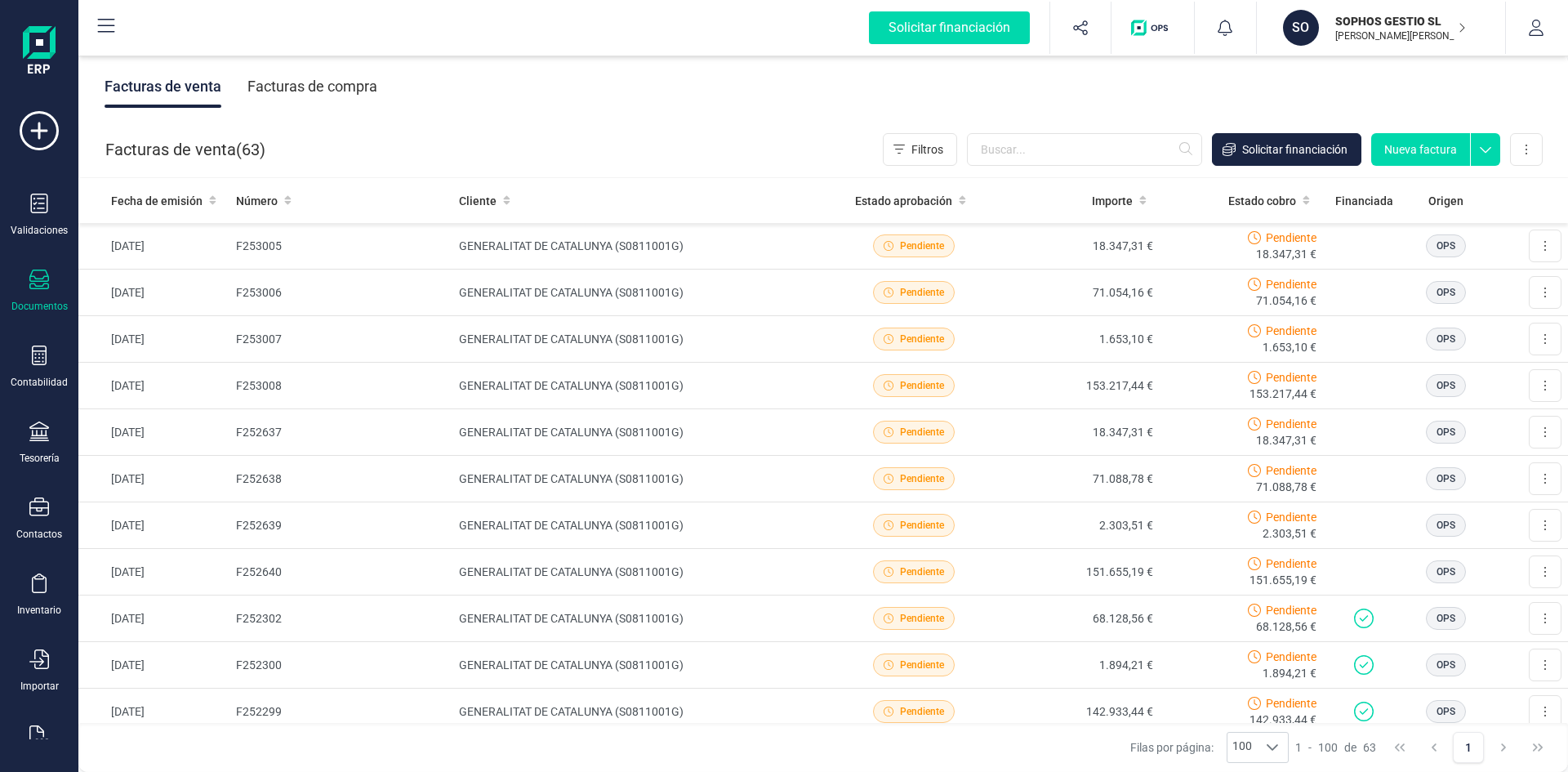
click at [41, 279] on icon at bounding box center [39, 279] width 20 height 20
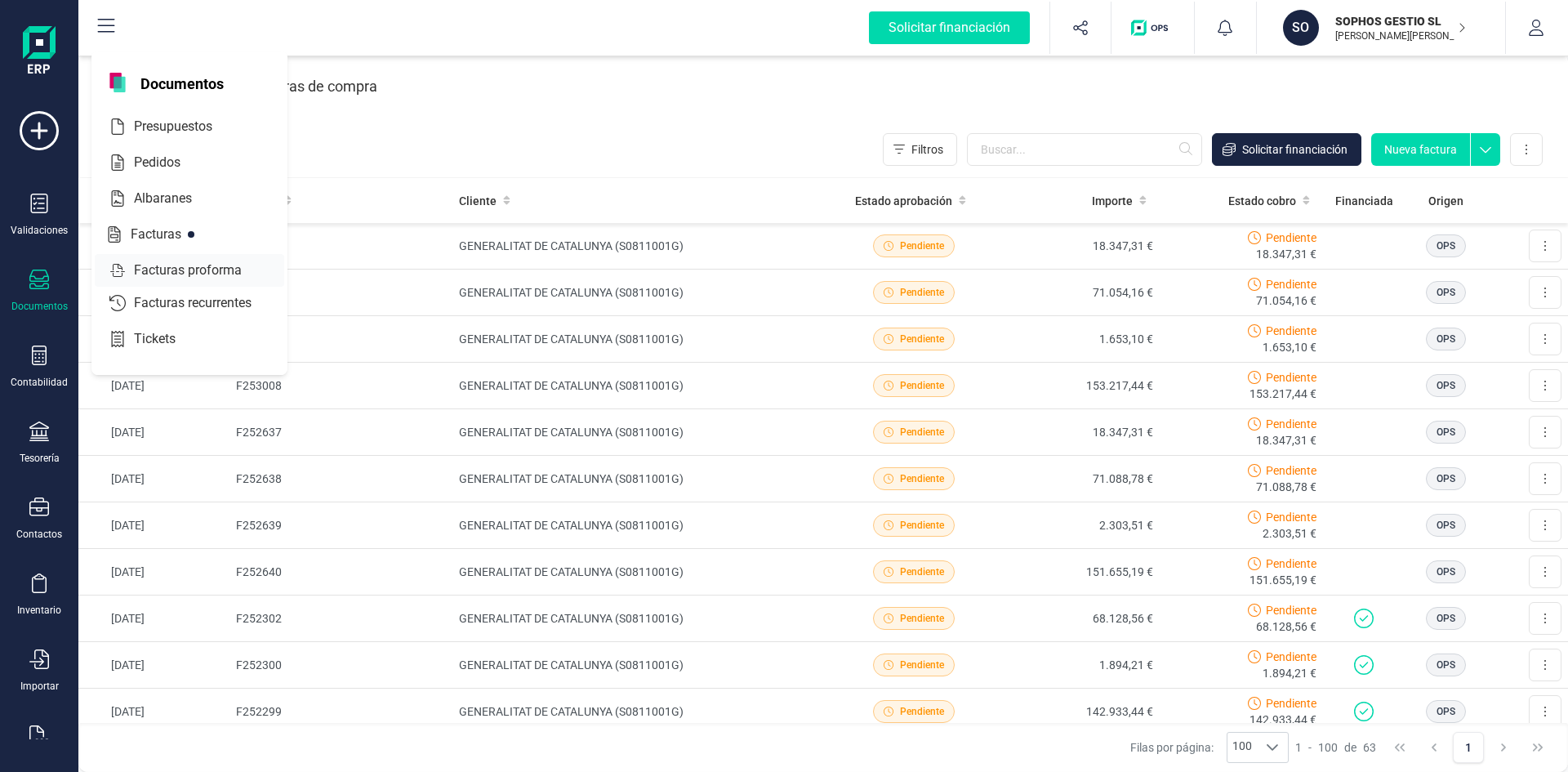
click at [171, 270] on span "Facturas proforma" at bounding box center [199, 270] width 144 height 20
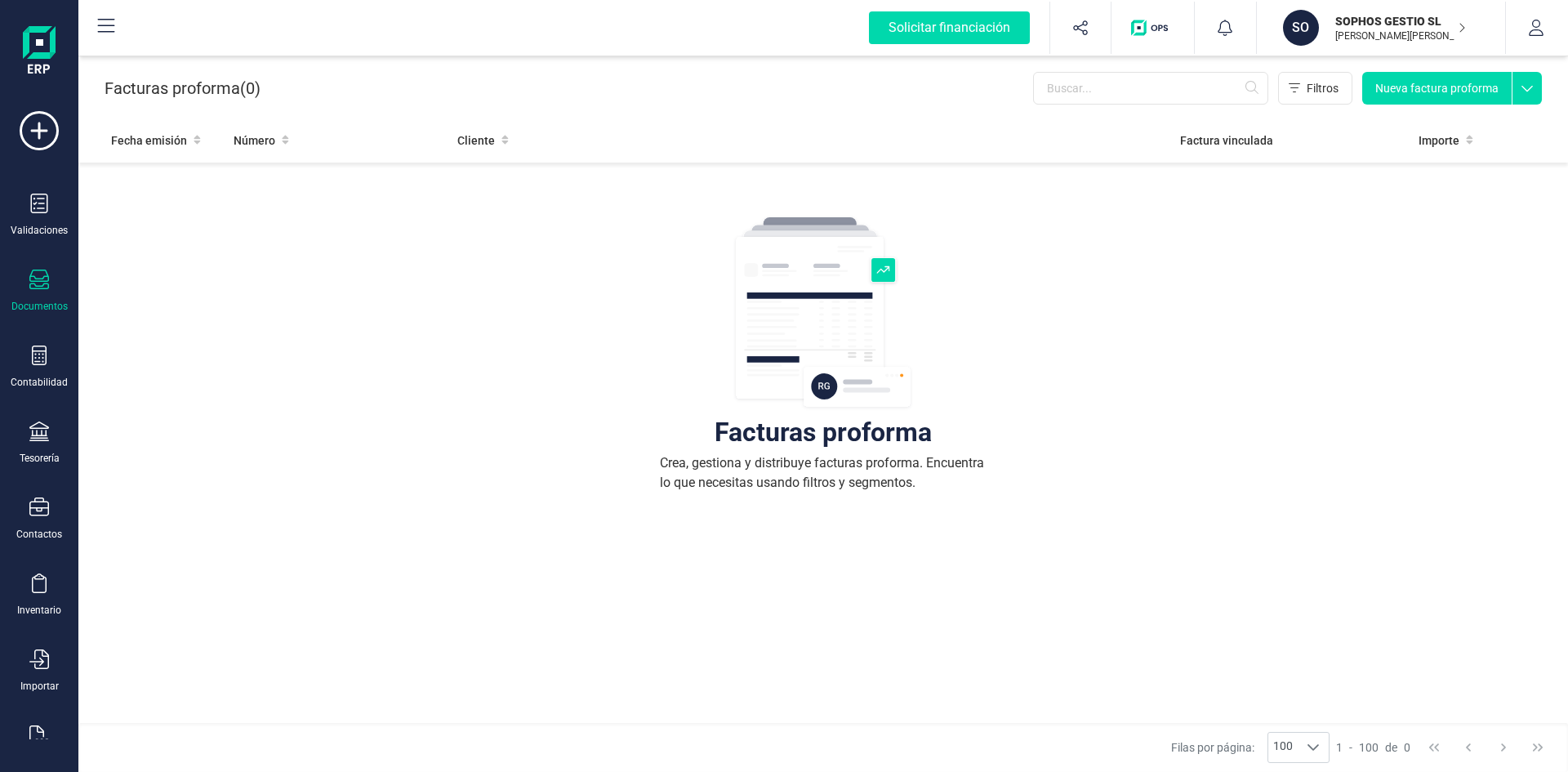
click at [37, 277] on icon at bounding box center [39, 279] width 20 height 20
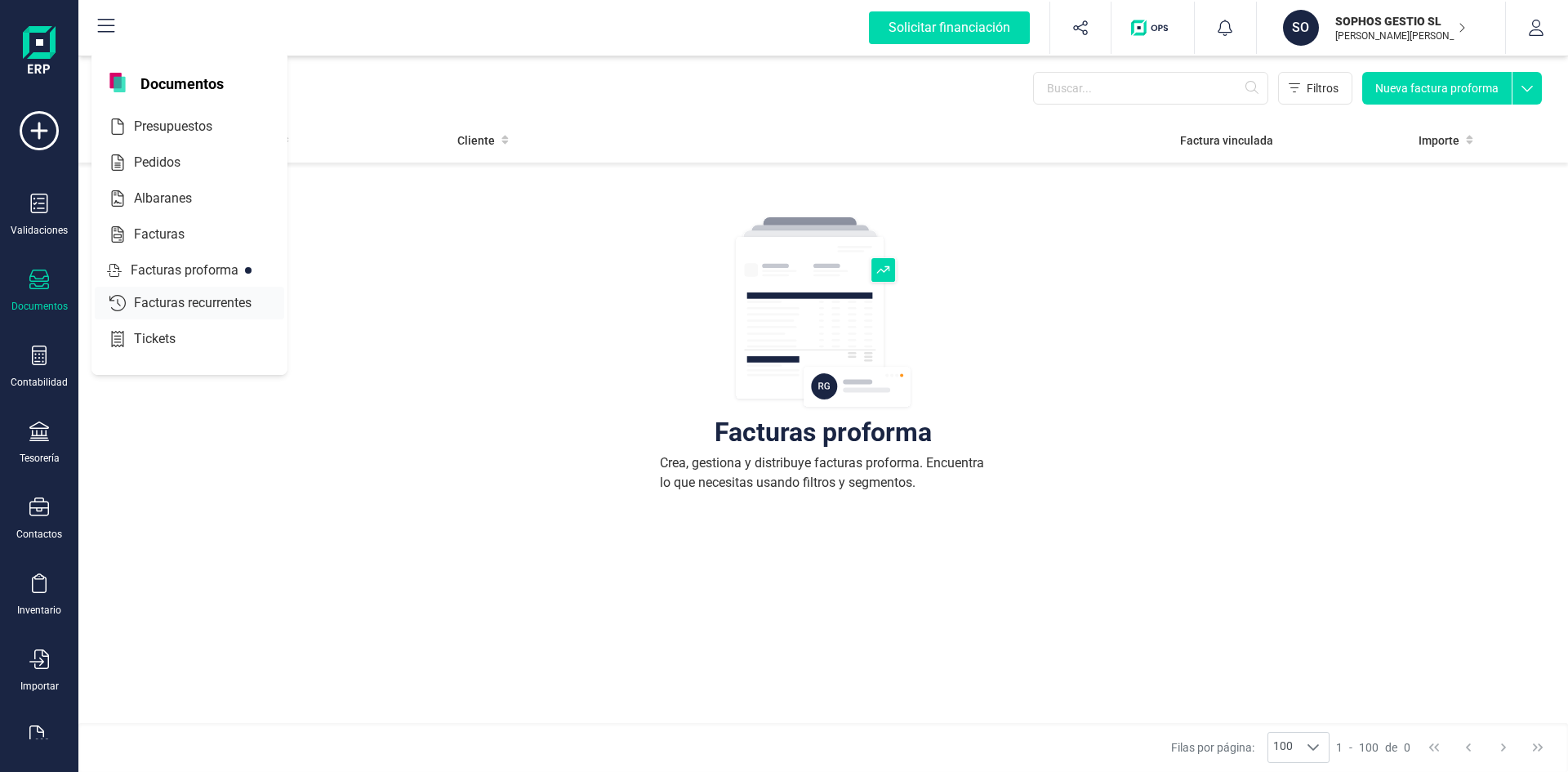
click at [145, 303] on span "Facturas recurrentes" at bounding box center [204, 303] width 154 height 20
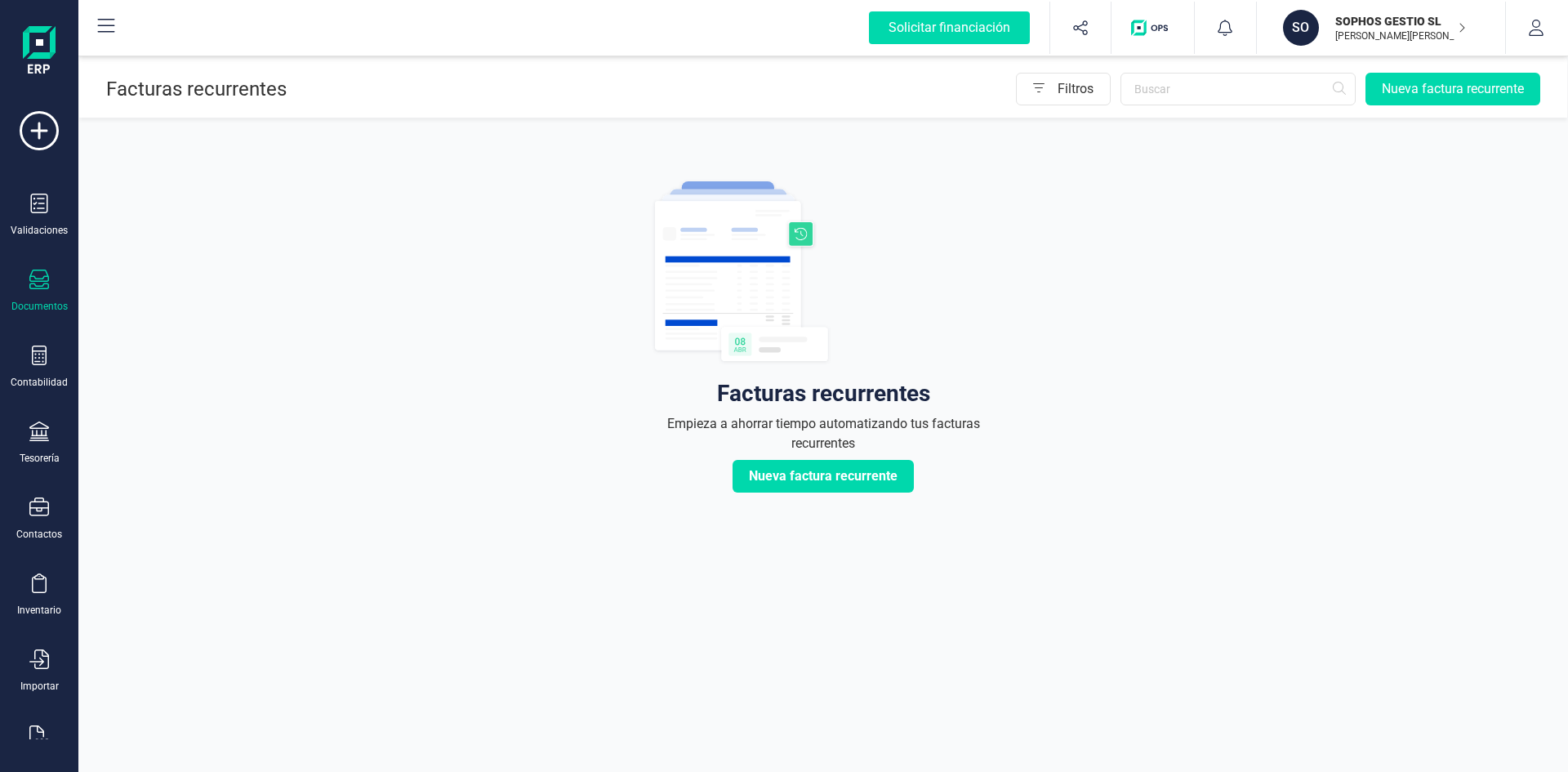
click at [43, 286] on icon at bounding box center [39, 279] width 20 height 20
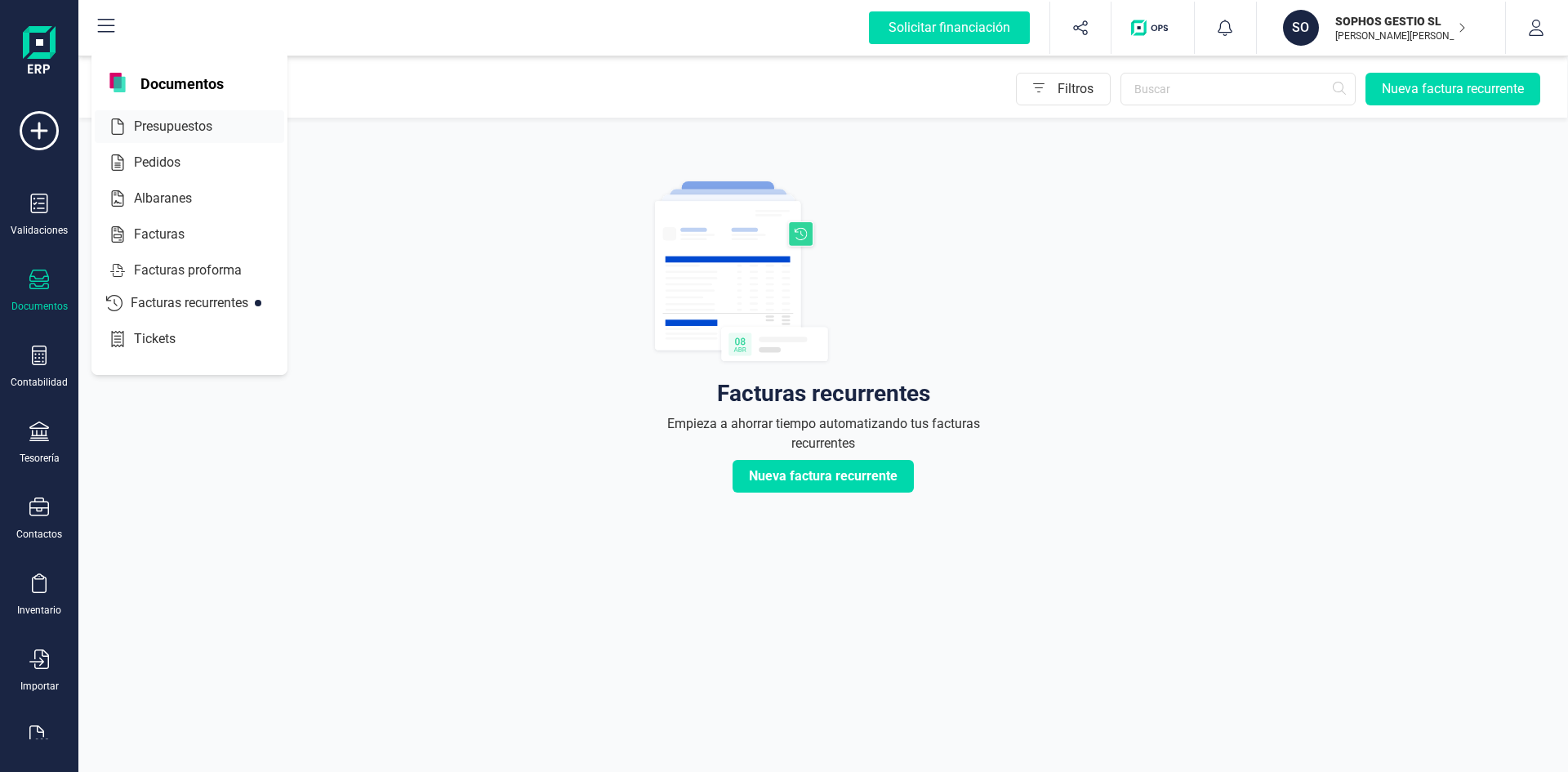
click at [202, 128] on span "Presupuestos" at bounding box center [184, 126] width 115 height 20
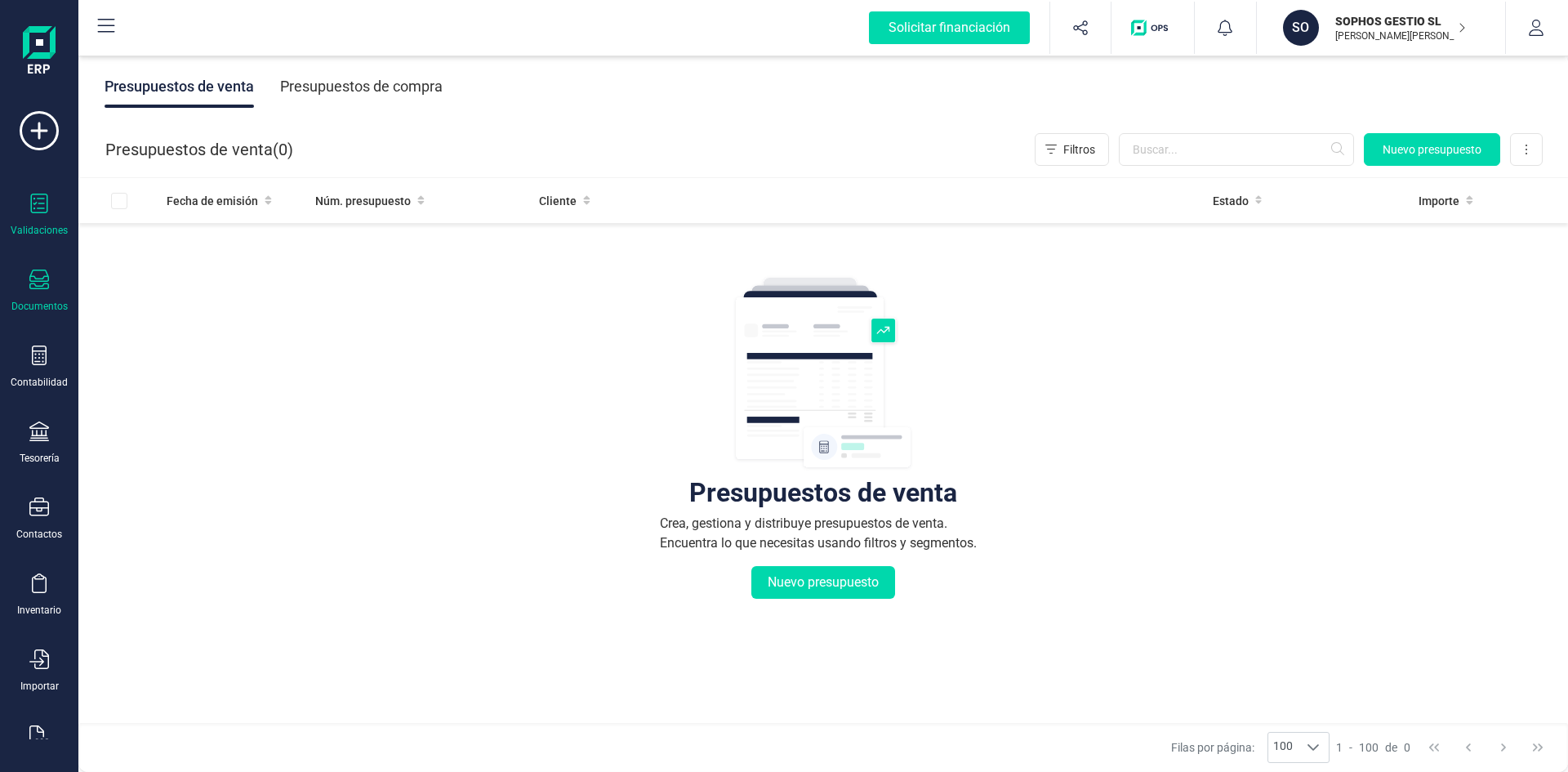
click at [34, 206] on icon at bounding box center [39, 203] width 20 height 20
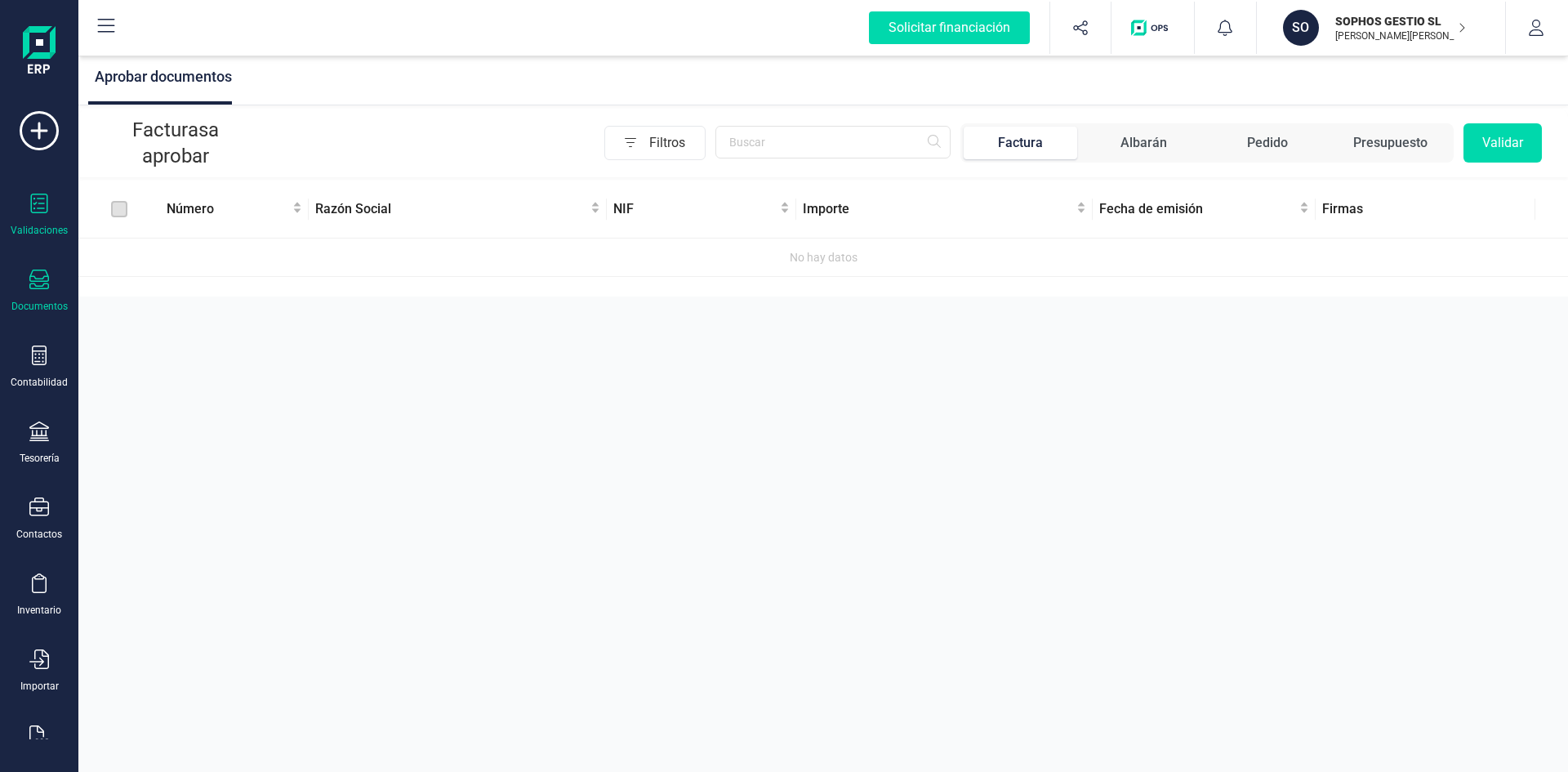
click at [32, 283] on icon at bounding box center [39, 279] width 20 height 20
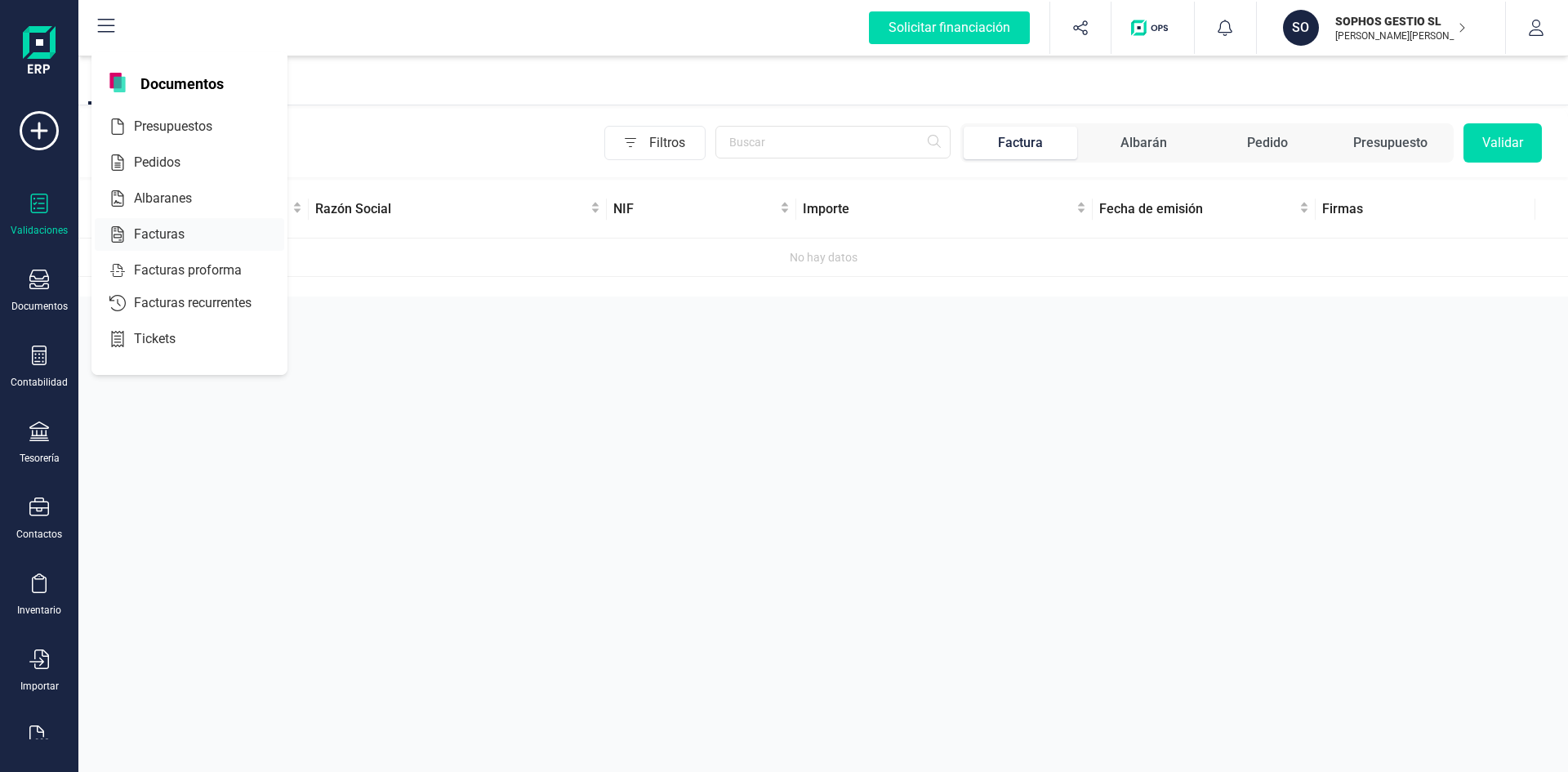
click at [176, 233] on span "Facturas" at bounding box center [171, 234] width 87 height 20
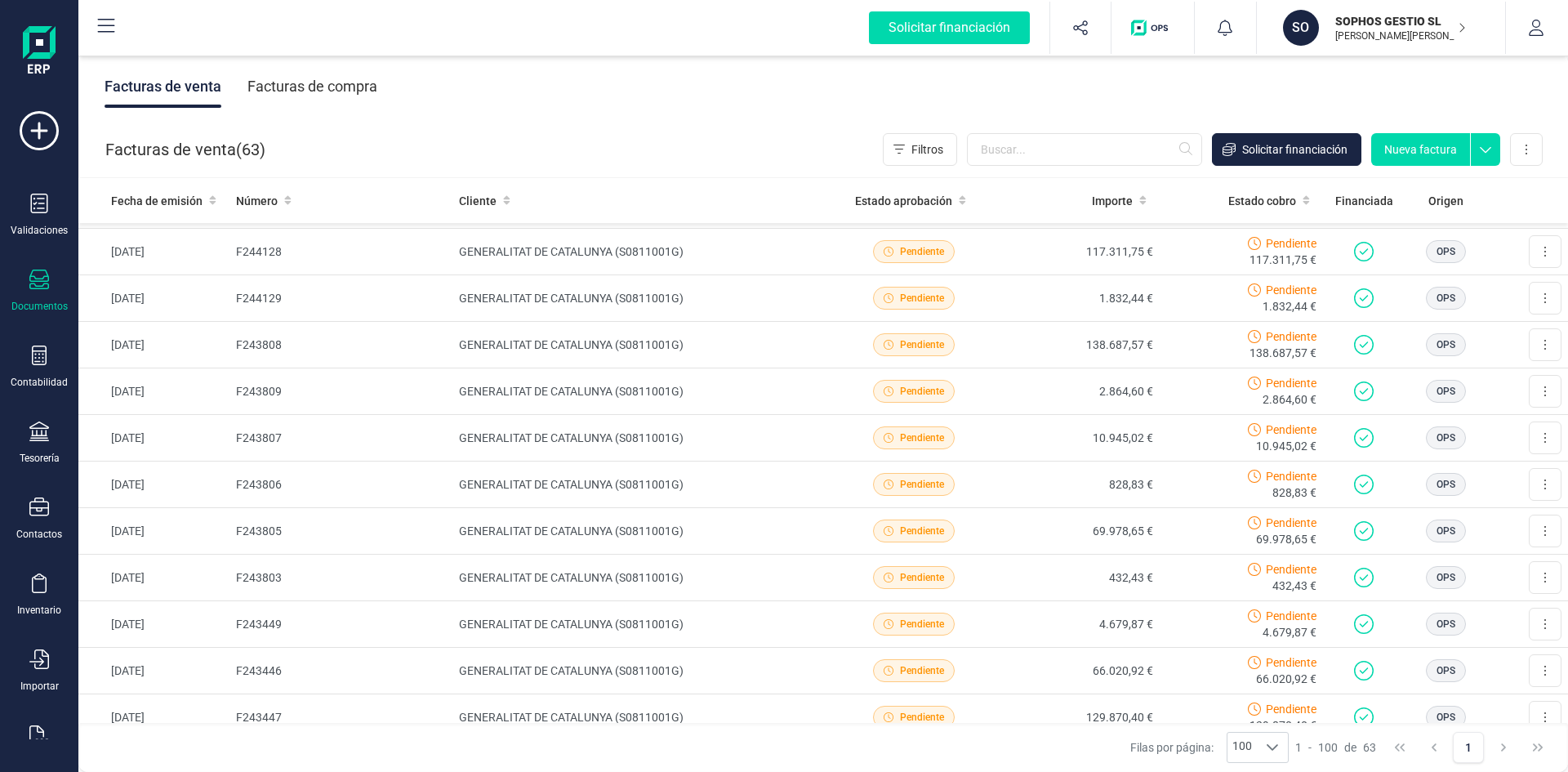
scroll to position [2533, 0]
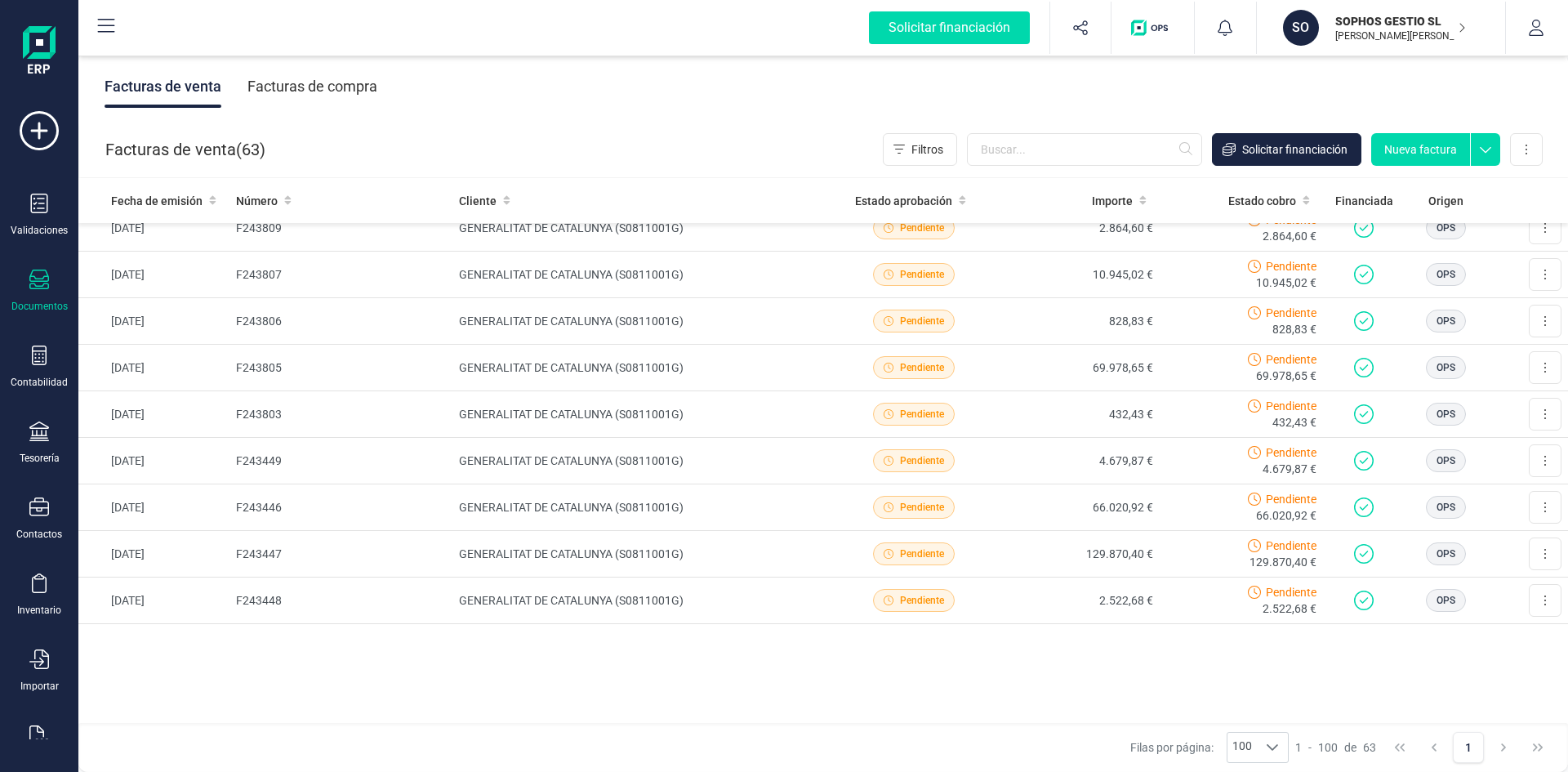
click at [42, 22] on div "Solicitar financiación Validaciones Documentos Documentos Presupuestos Pedidos …" at bounding box center [39, 383] width 65 height 765
click at [40, 41] on img at bounding box center [39, 52] width 32 height 52
click at [105, 16] on icon at bounding box center [105, 26] width 20 height 20
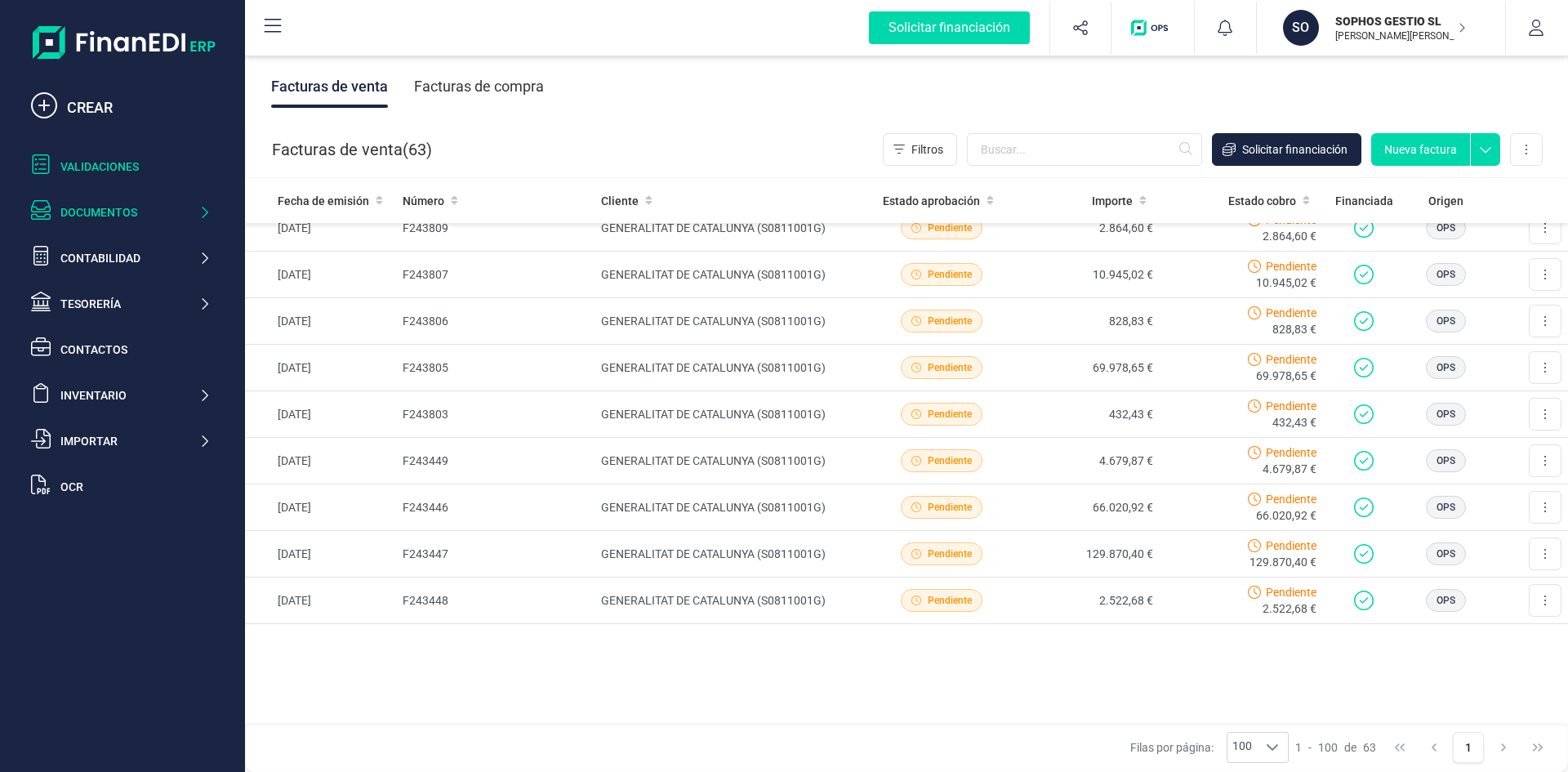
click at [85, 171] on div "Validaciones" at bounding box center [135, 166] width 150 height 16
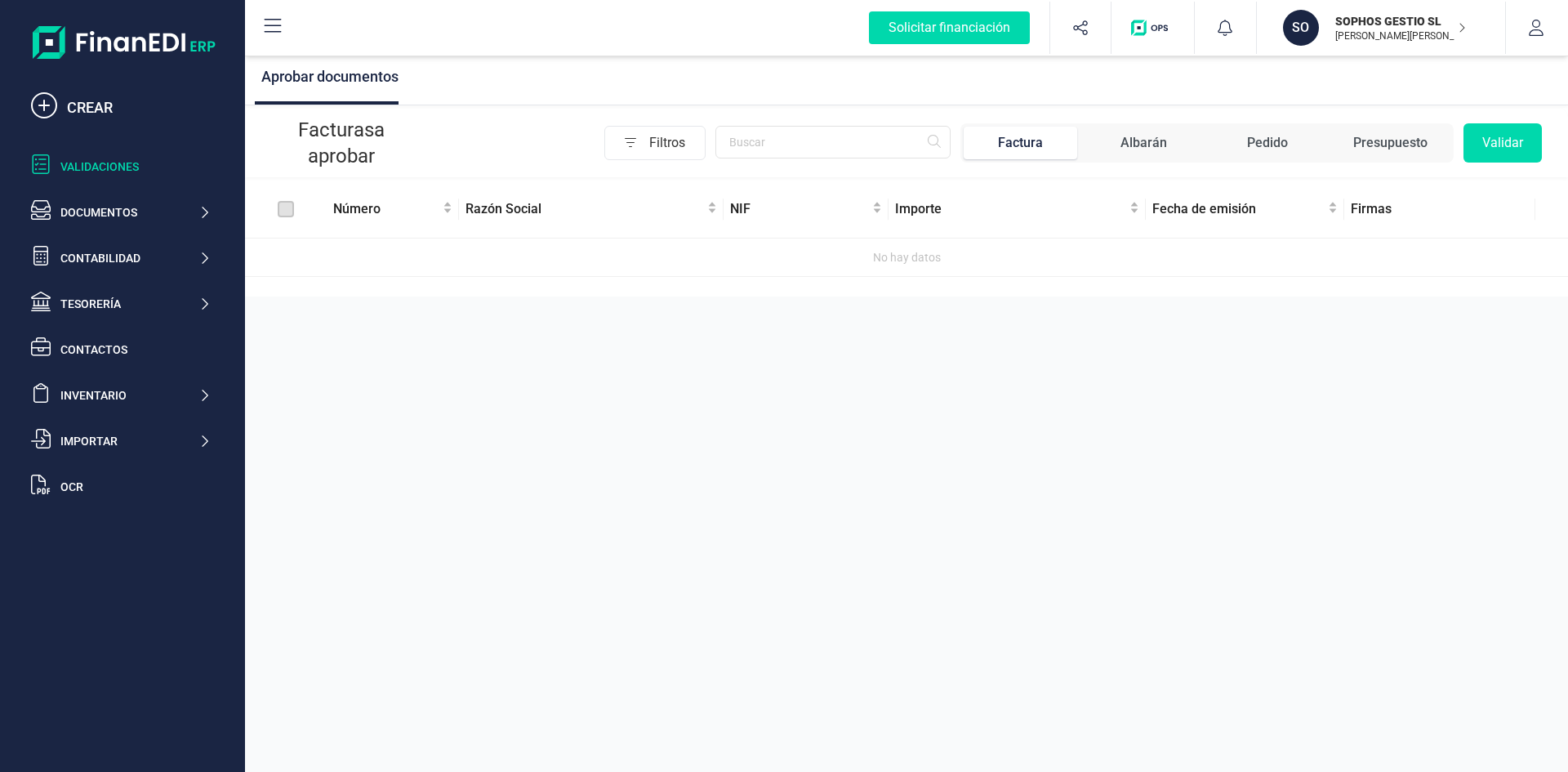
click at [100, 37] on img at bounding box center [123, 43] width 183 height 32
click at [1147, 25] on img "button" at bounding box center [1152, 27] width 43 height 16
